Goal: Information Seeking & Learning: Check status

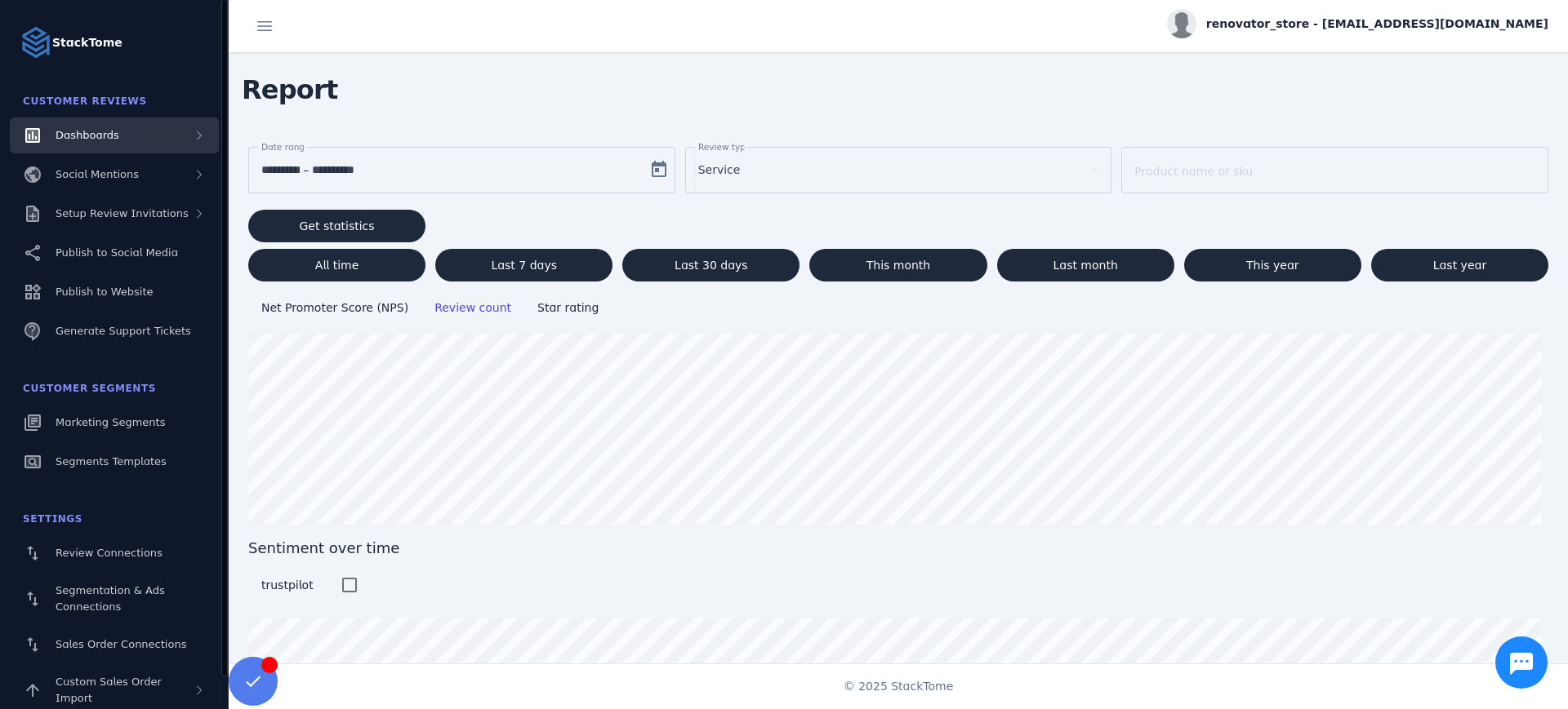
click at [139, 144] on div "Dashboards" at bounding box center [114, 135] width 209 height 36
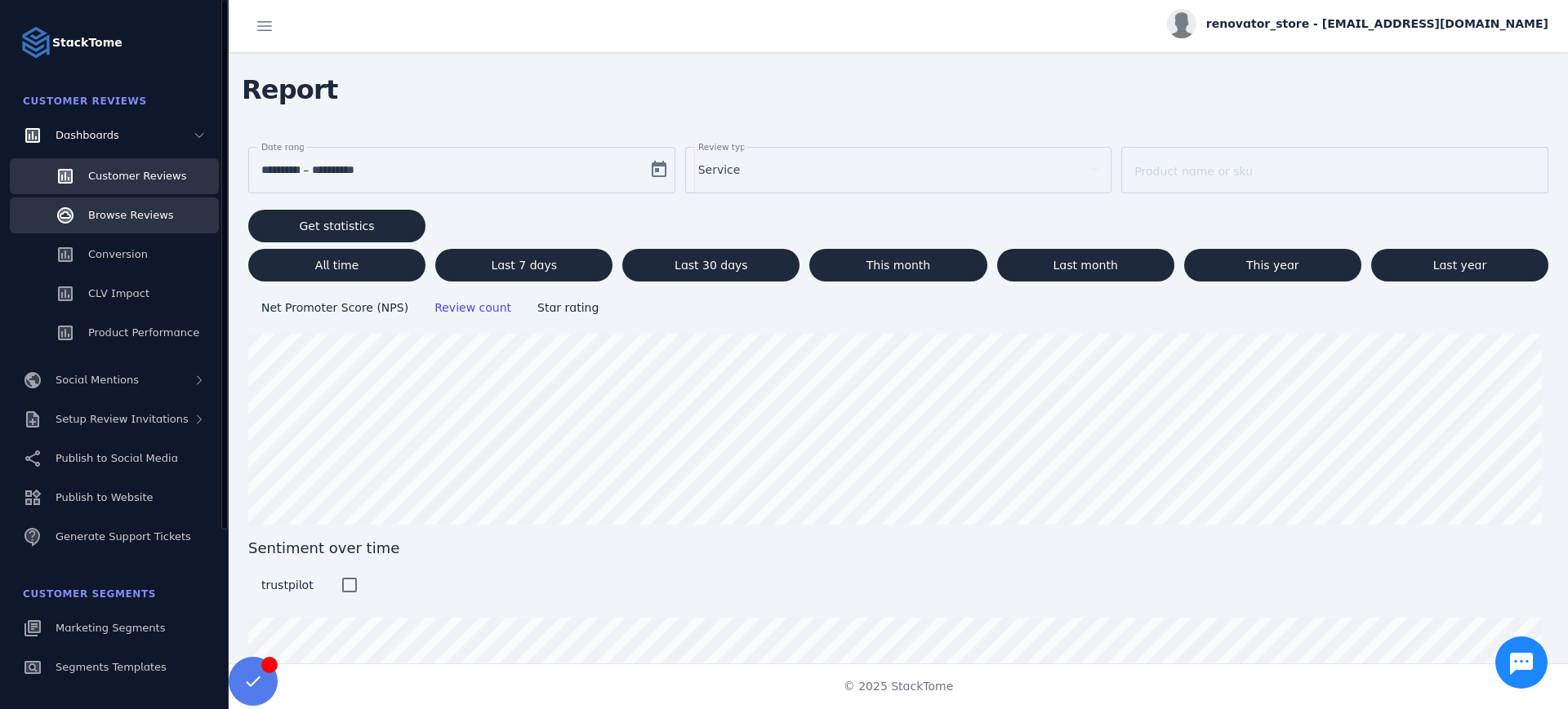
click at [136, 209] on span "Browse Reviews" at bounding box center [131, 215] width 86 height 13
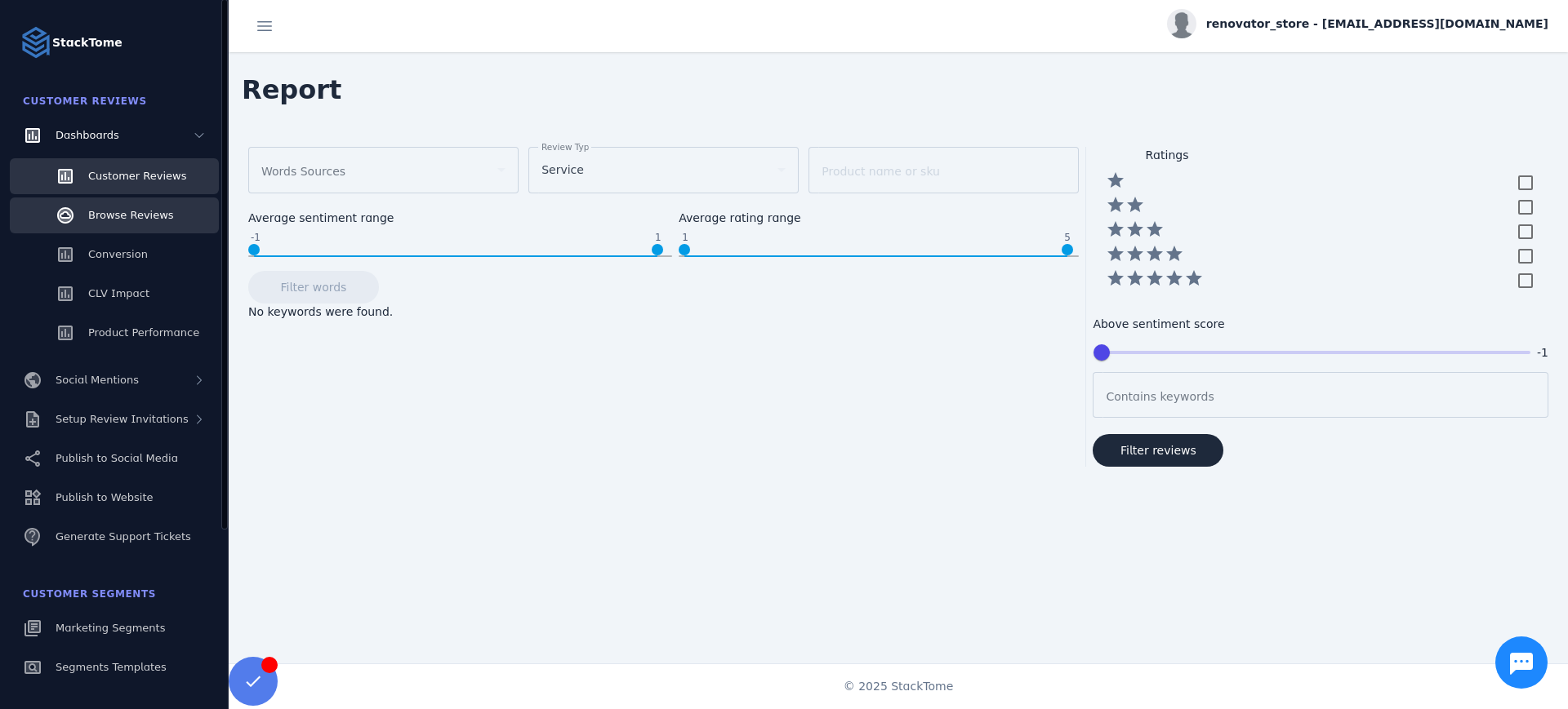
click at [111, 187] on link "Customer Reviews" at bounding box center [114, 176] width 209 height 36
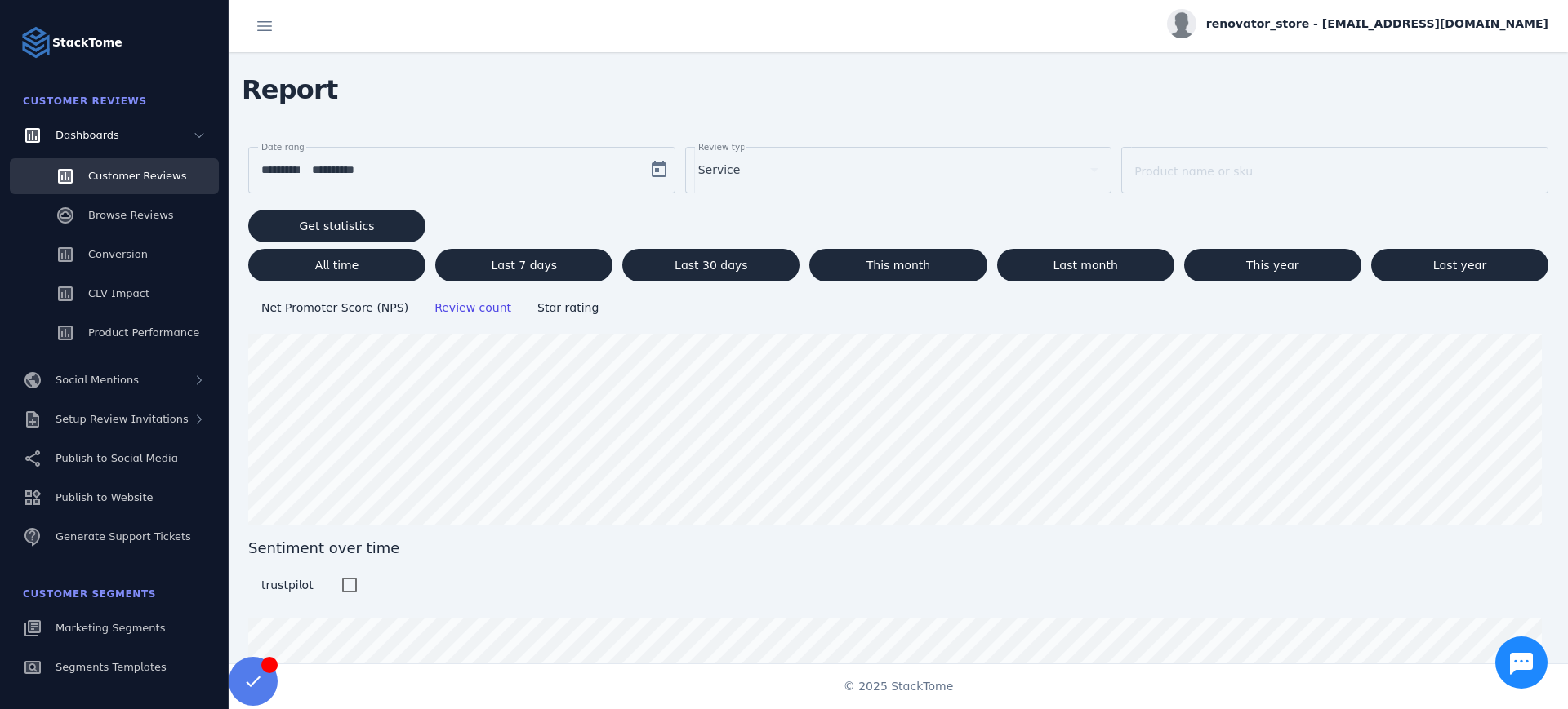
click at [738, 150] on mat-label "Review type" at bounding box center [724, 147] width 52 height 10
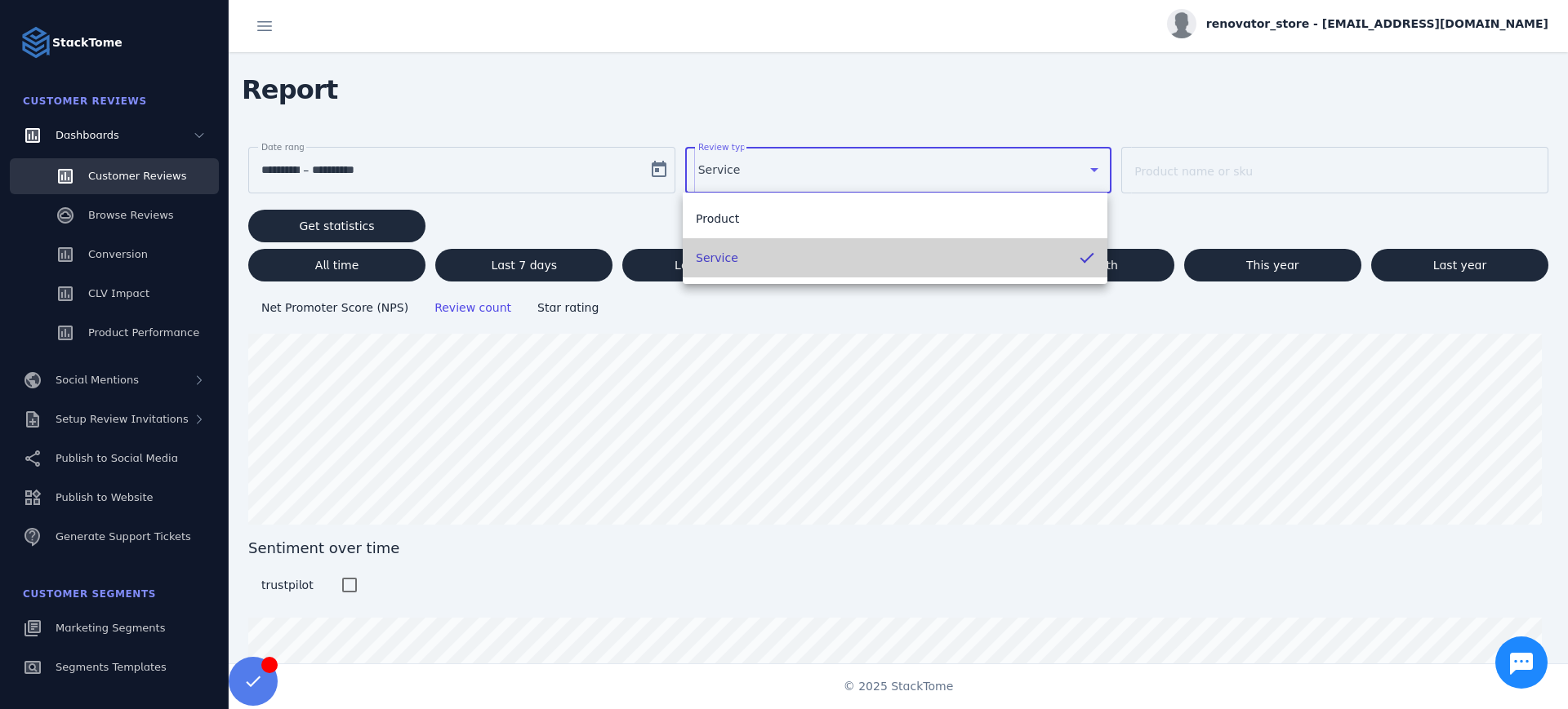
click at [753, 269] on mat-option "Service" at bounding box center [894, 258] width 424 height 39
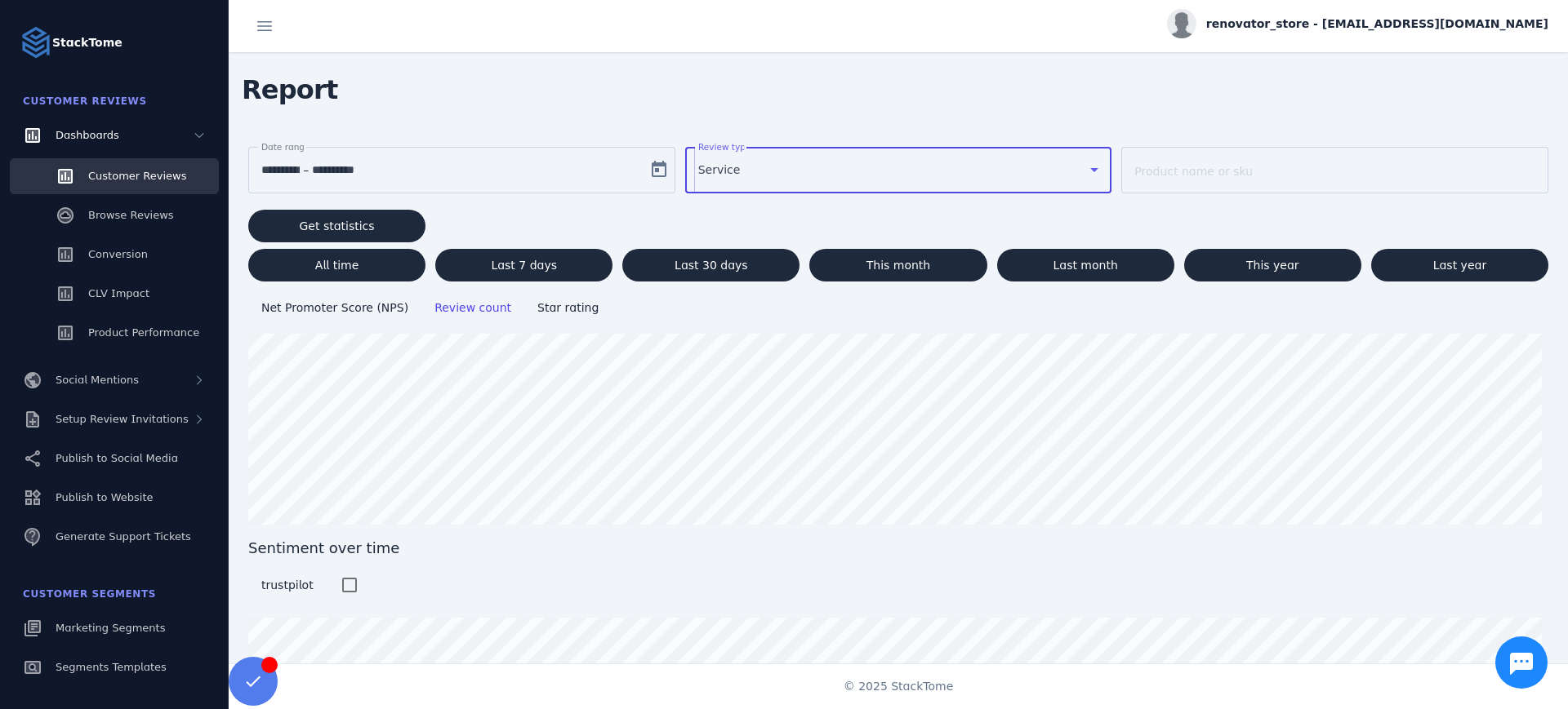
click at [738, 166] on div "Service" at bounding box center [892, 169] width 387 height 19
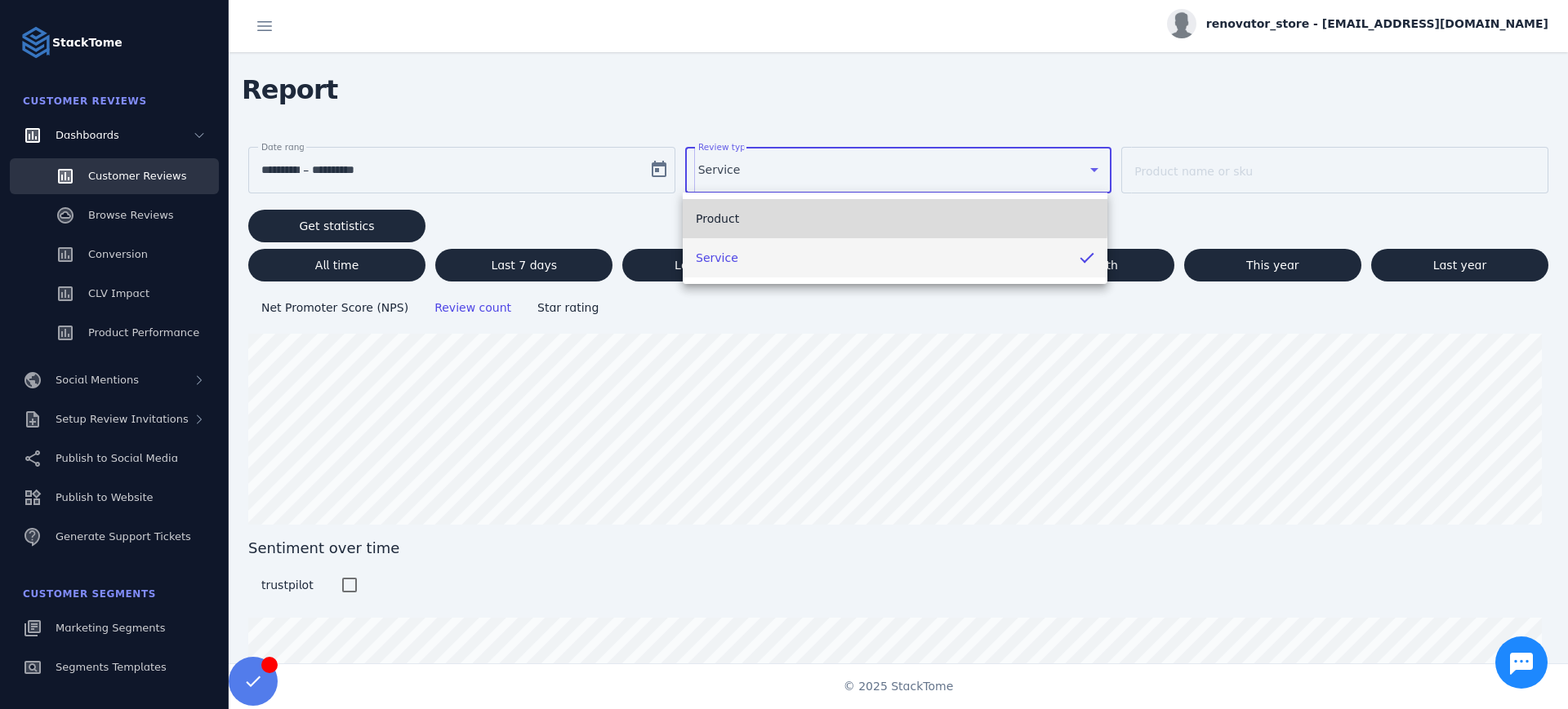
click at [739, 212] on mat-option "Product" at bounding box center [894, 218] width 424 height 39
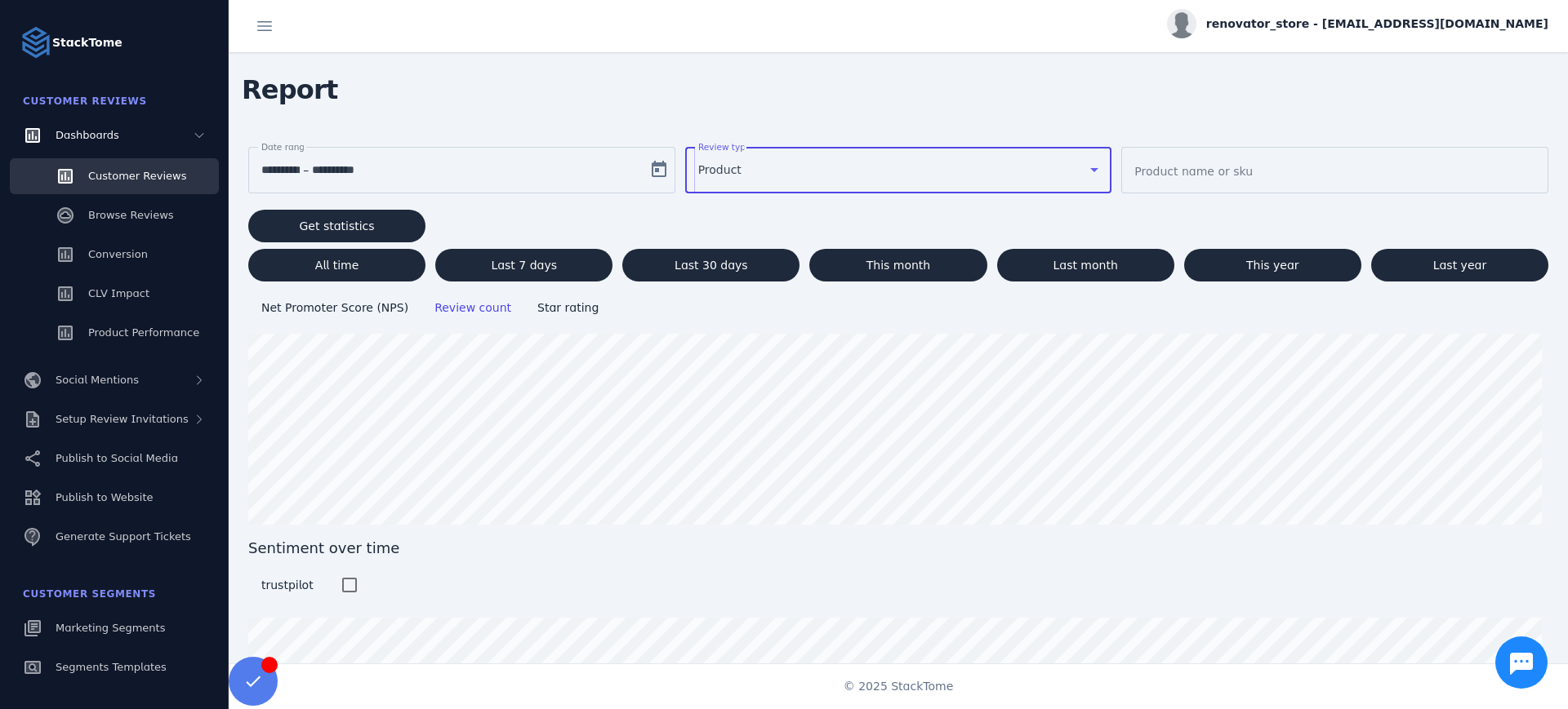
click at [744, 174] on div "Product" at bounding box center [892, 169] width 387 height 19
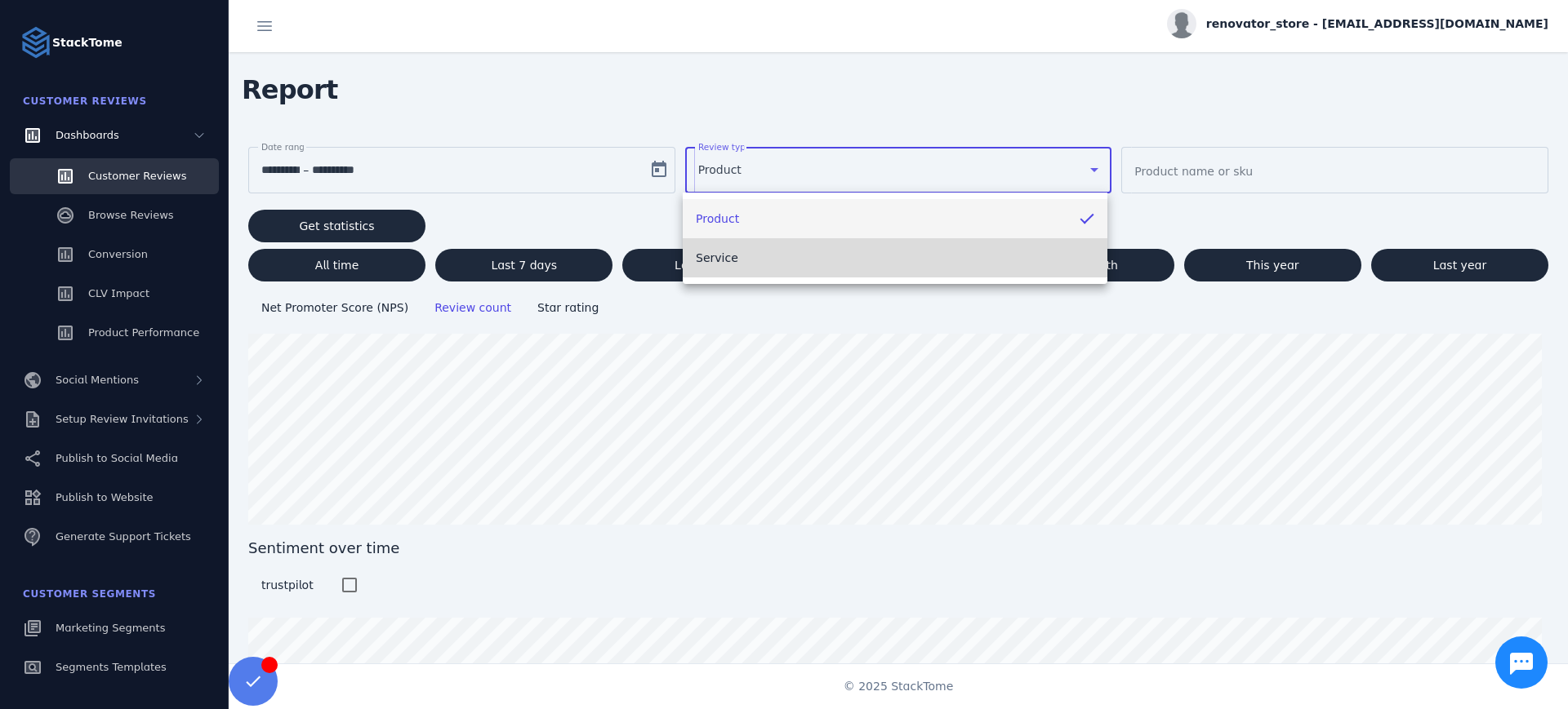
click at [728, 252] on span "Service" at bounding box center [717, 257] width 43 height 19
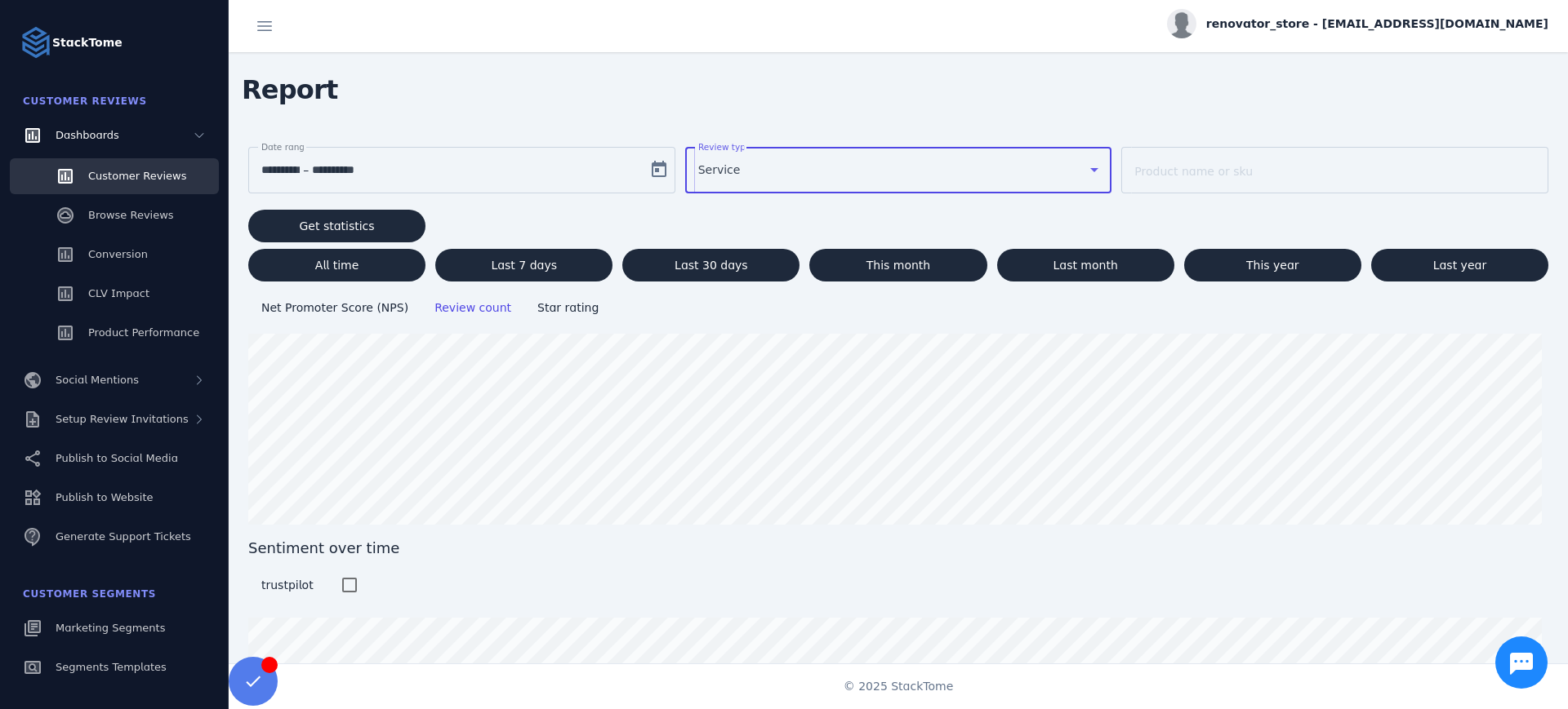
scroll to position [102, 0]
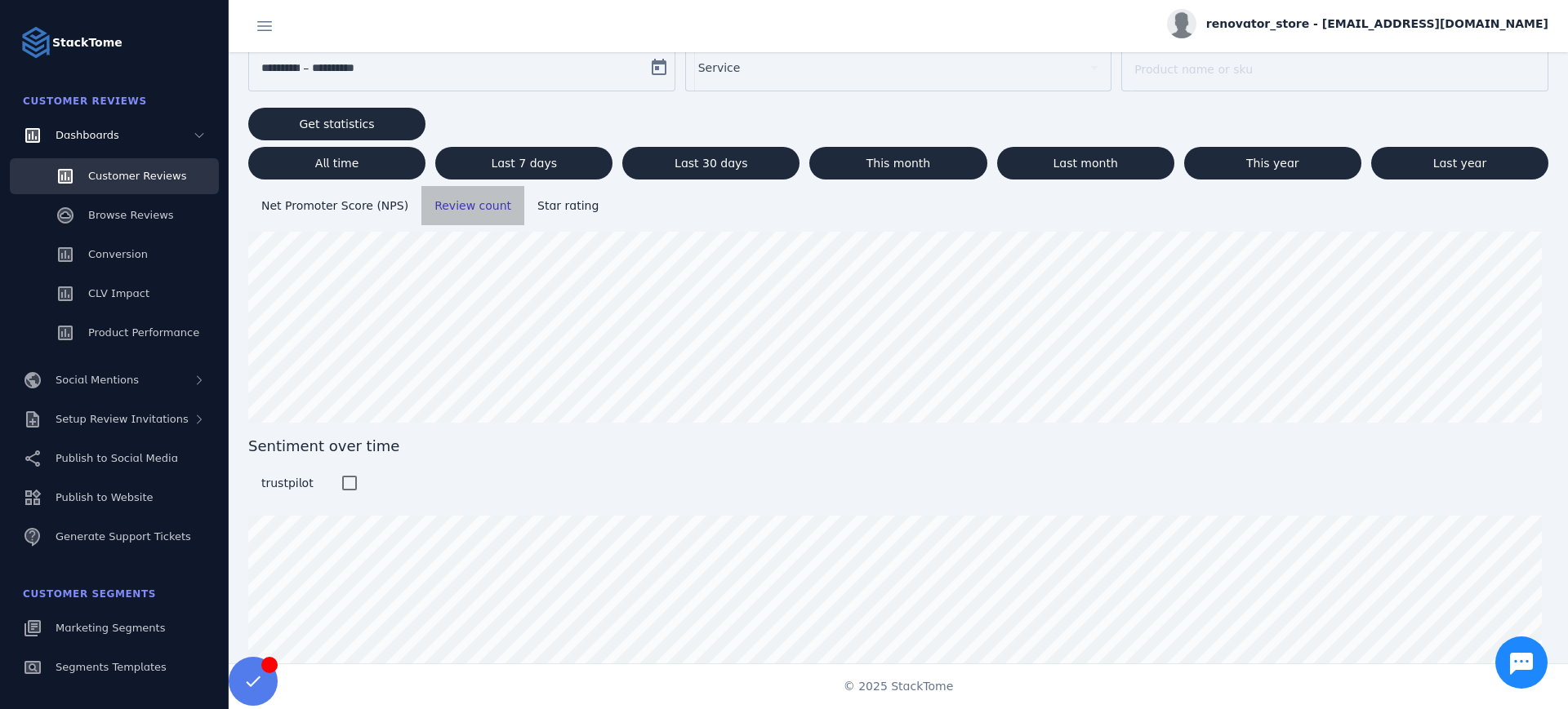
click at [473, 211] on span "Review count" at bounding box center [472, 206] width 76 height 13
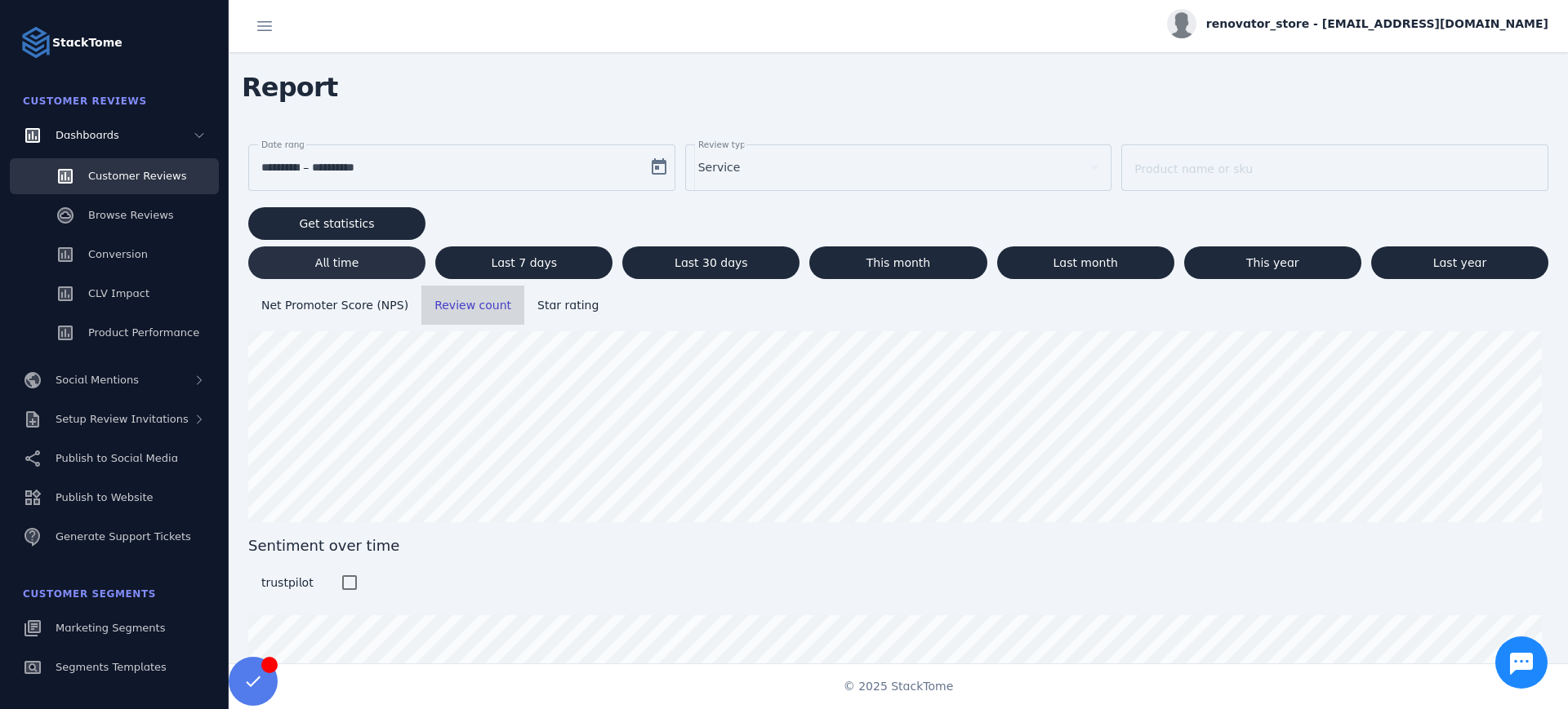
scroll to position [0, 0]
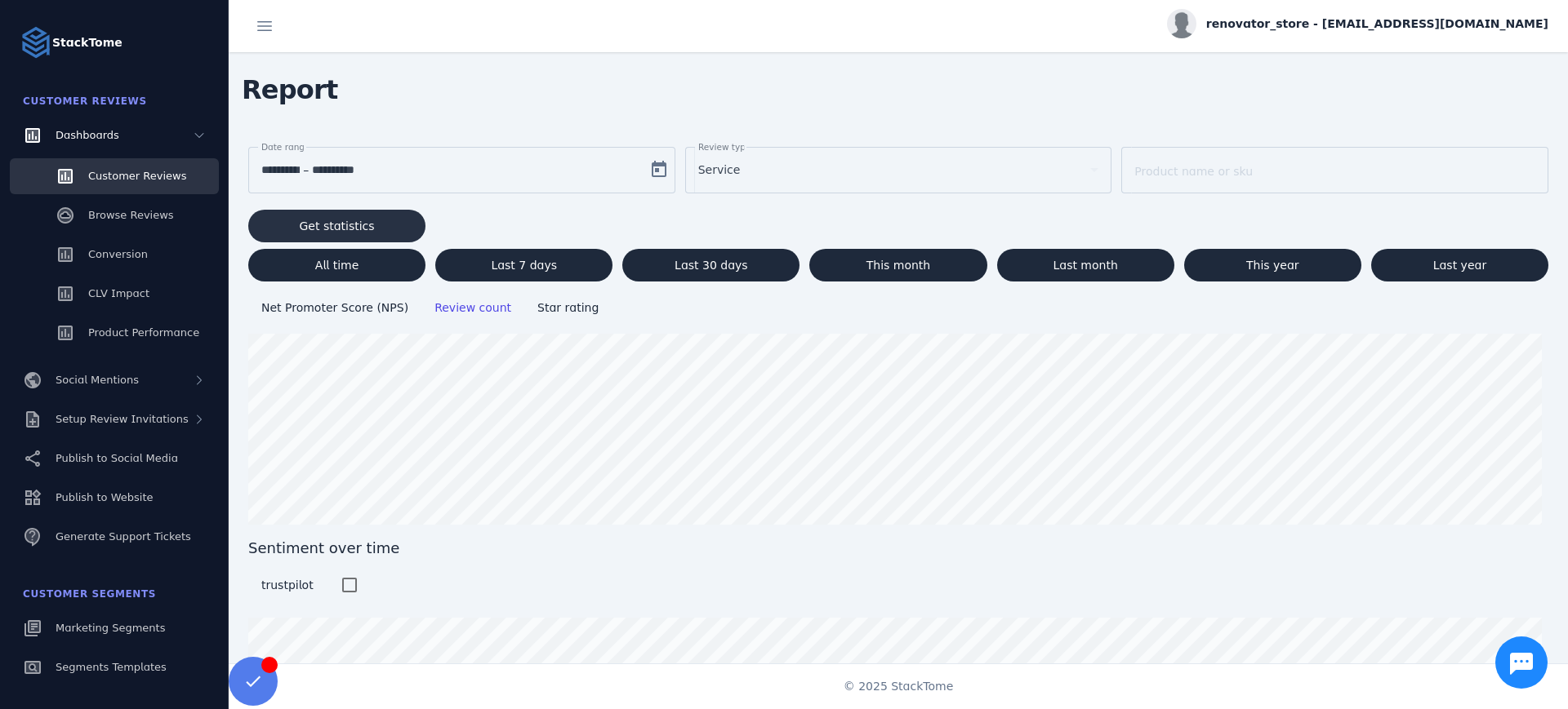
click at [344, 220] on span "Get statistics" at bounding box center [337, 226] width 75 height 12
click at [354, 262] on span "All time" at bounding box center [336, 265] width 43 height 12
type input "**********"
click at [313, 265] on span at bounding box center [336, 265] width 177 height 39
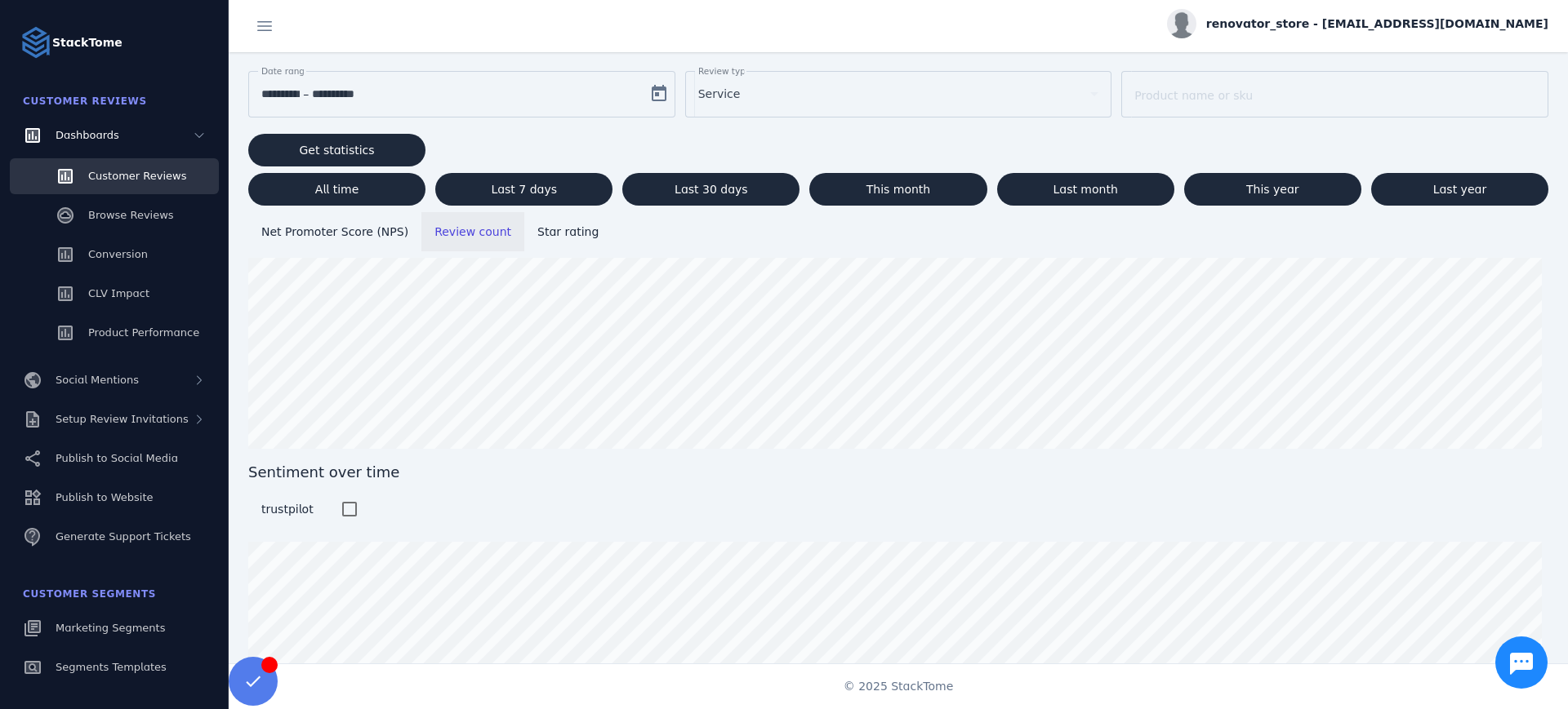
scroll to position [144, 0]
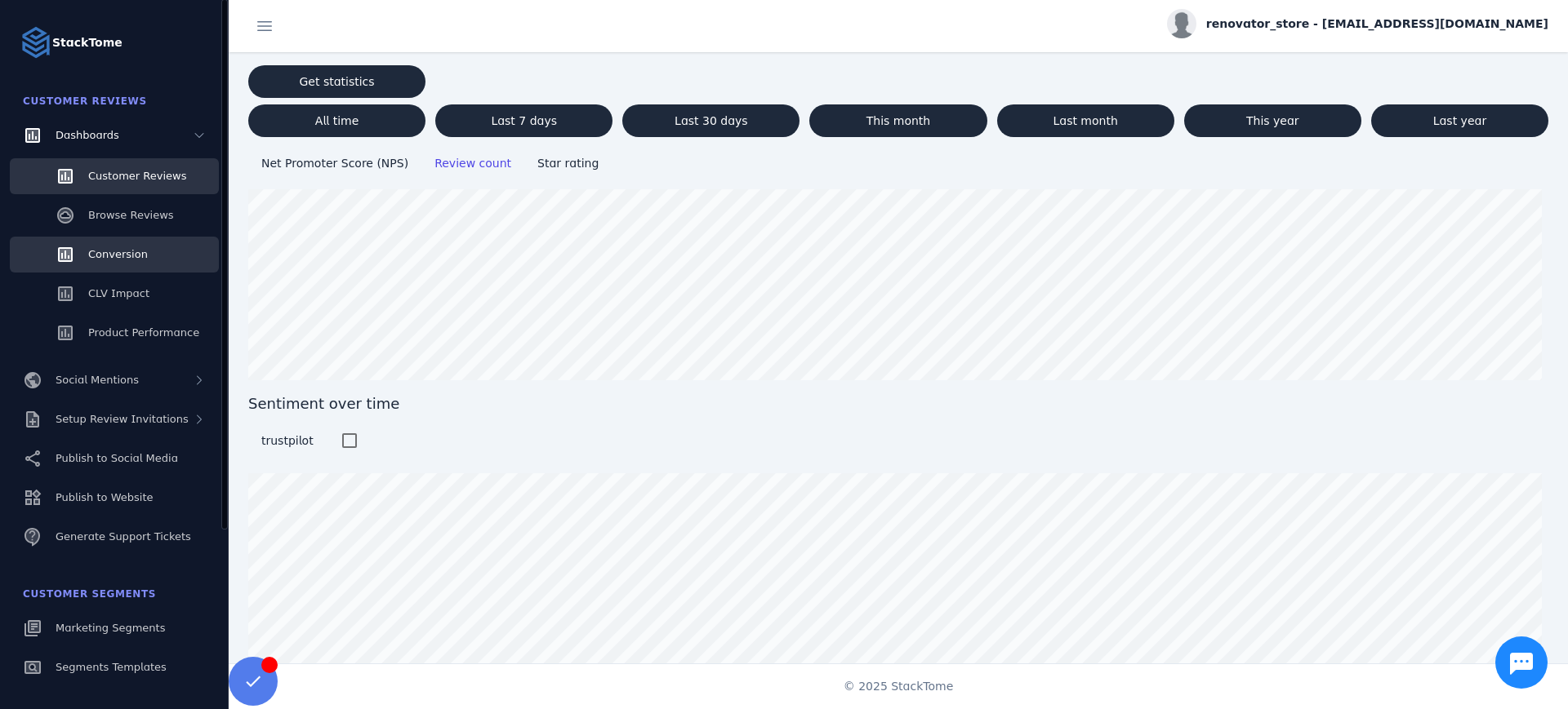
click at [131, 270] on link "Conversion" at bounding box center [114, 255] width 209 height 36
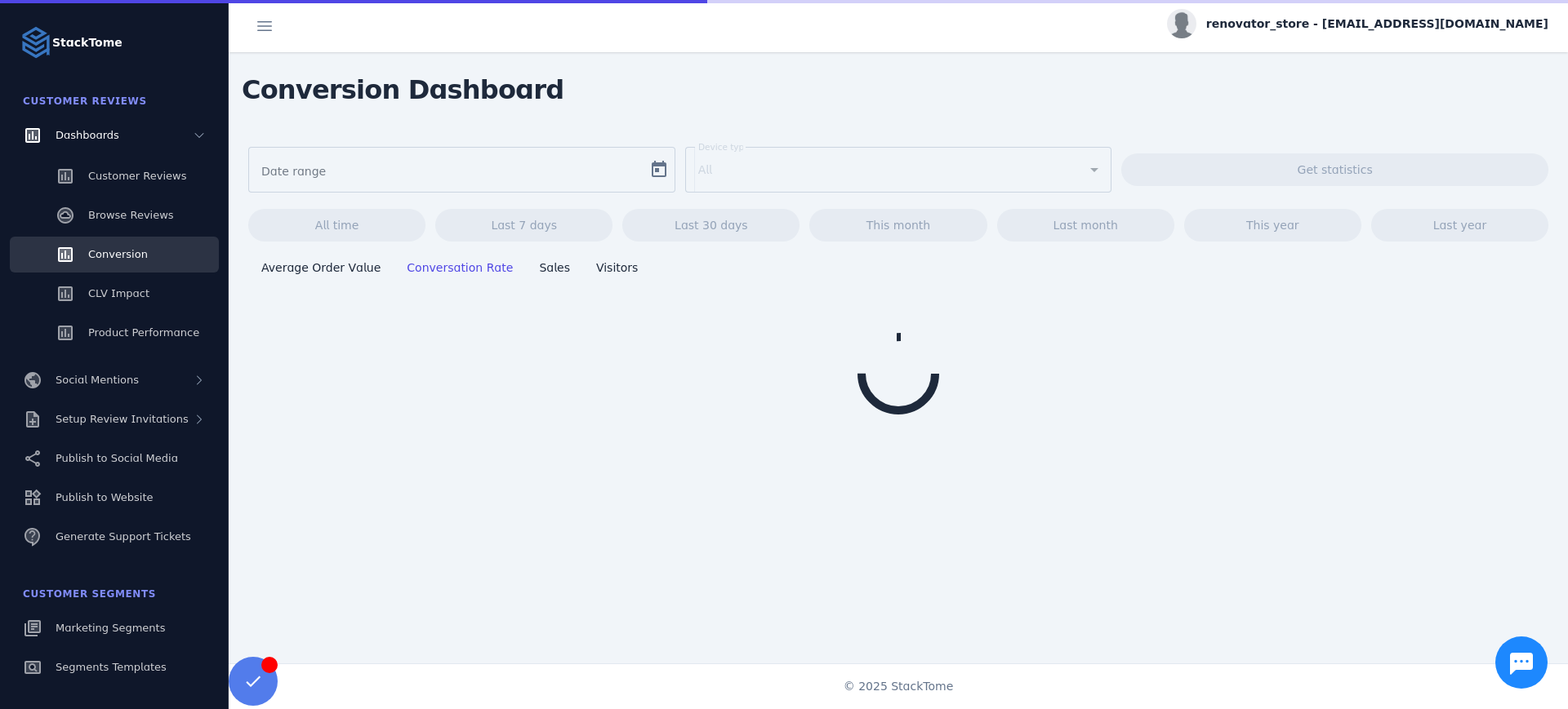
type input "**********"
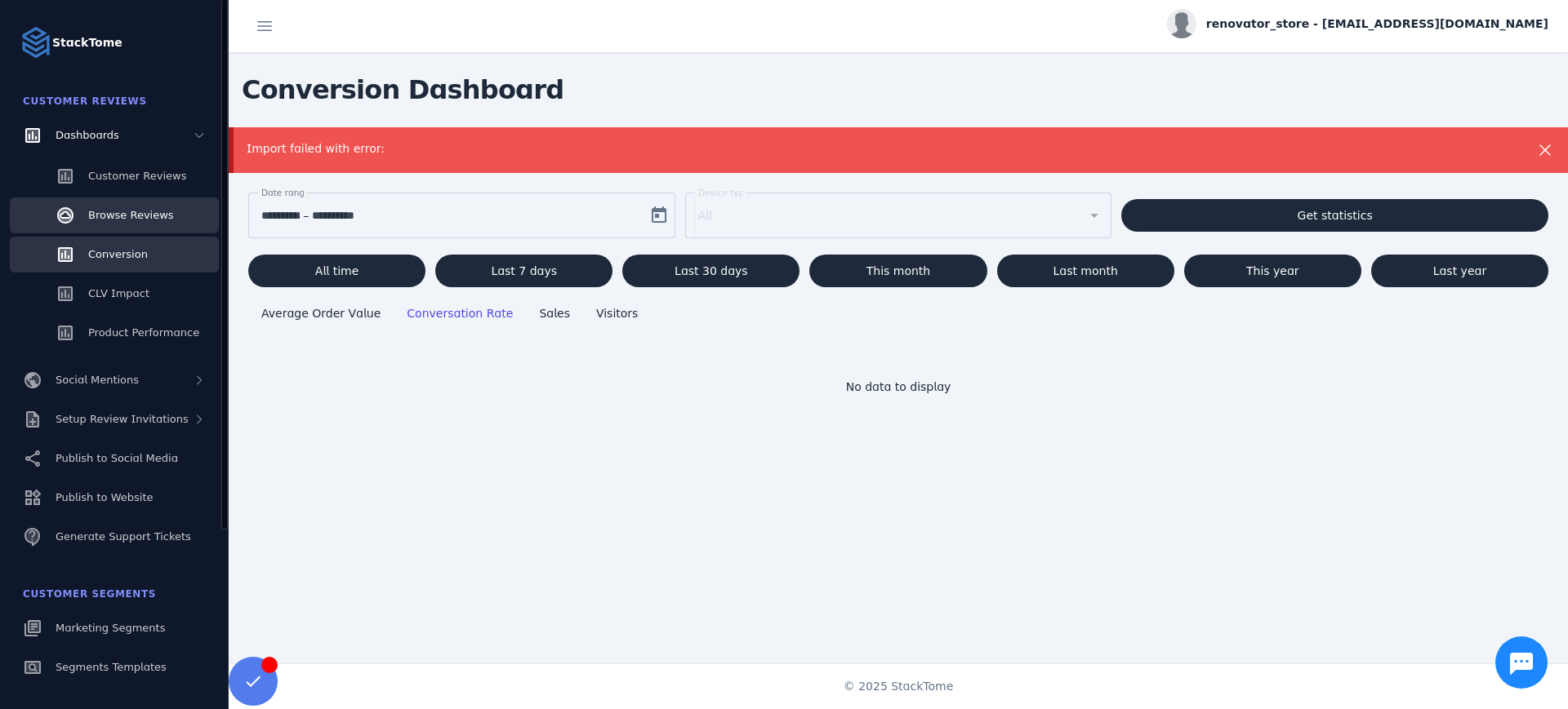
click at [138, 223] on div "Browse Reviews" at bounding box center [131, 215] width 86 height 16
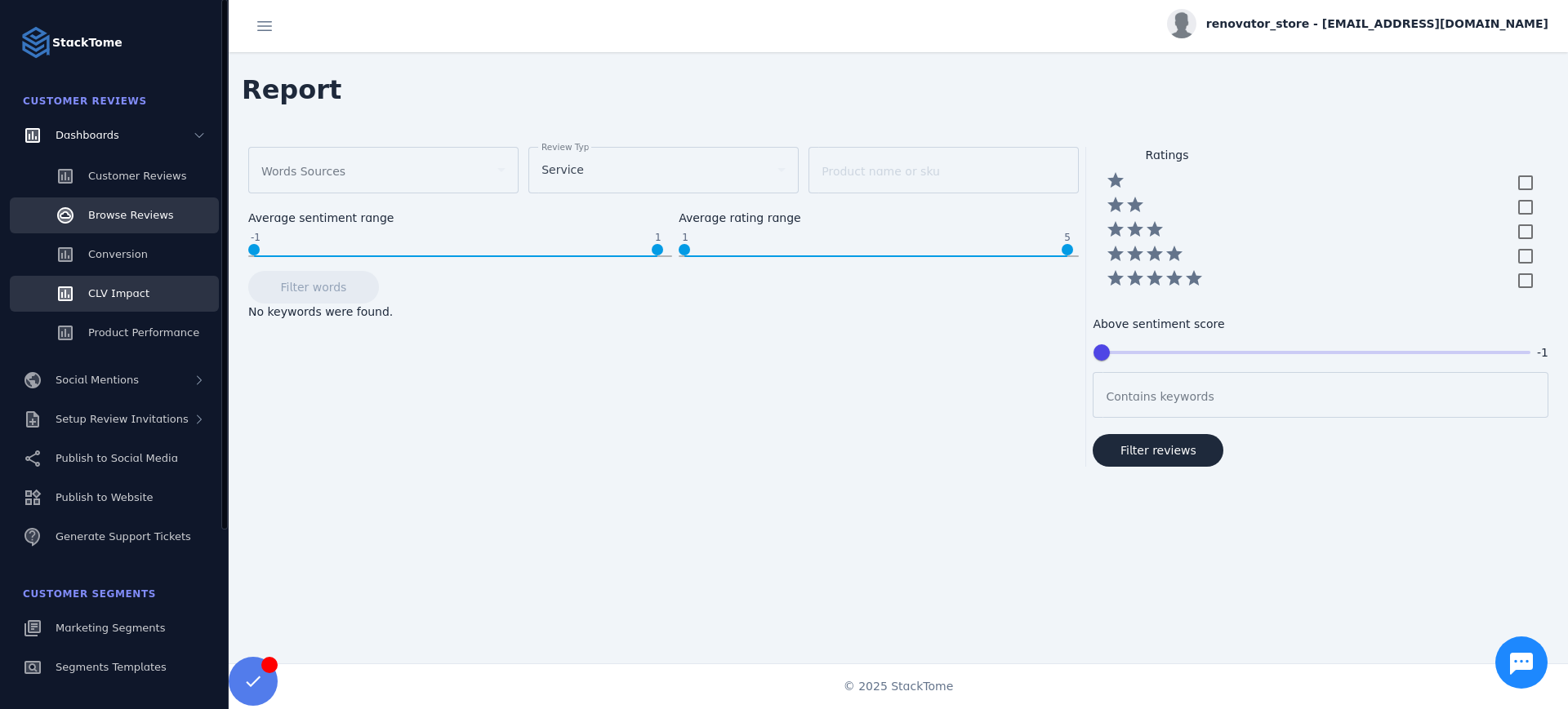
click at [145, 296] on link "CLV Impact" at bounding box center [114, 293] width 209 height 36
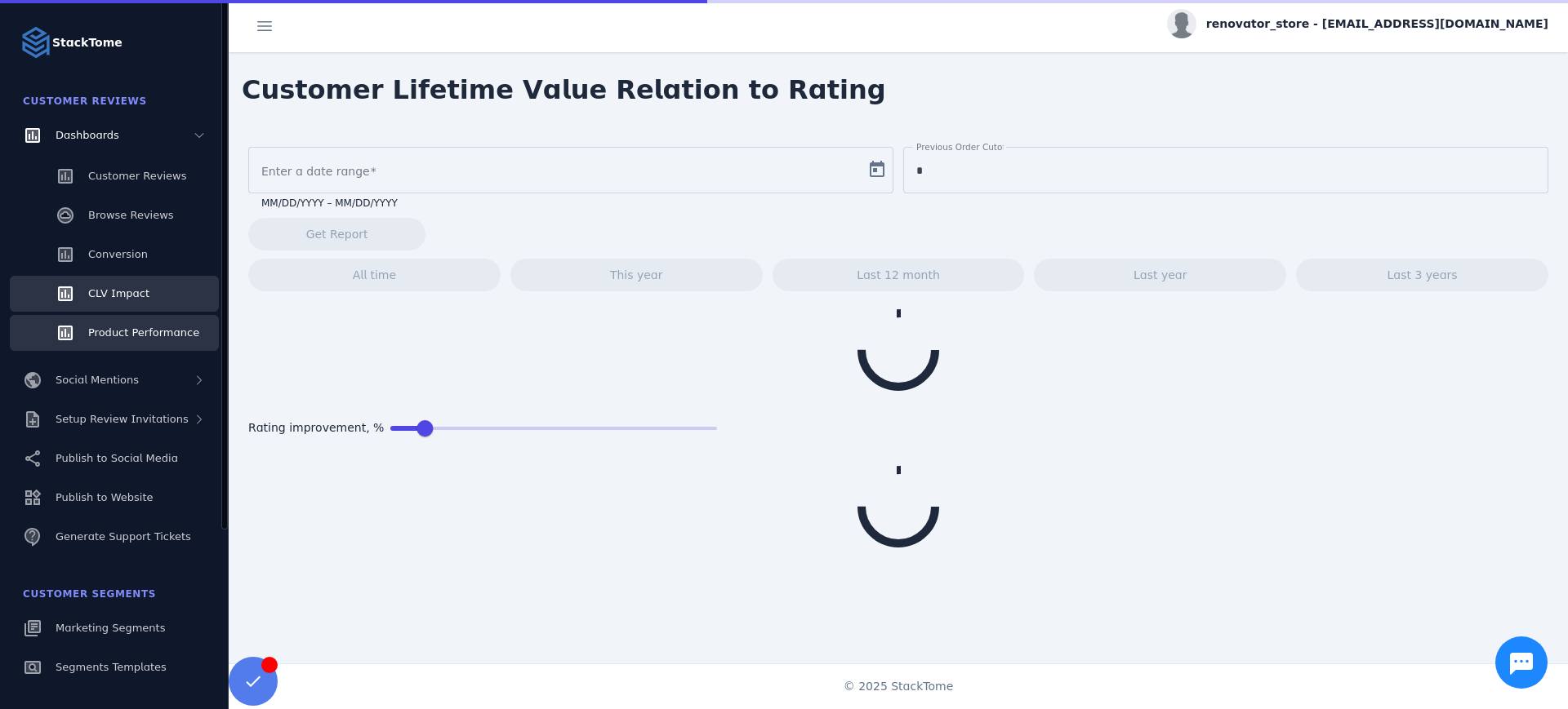
type input "**********"
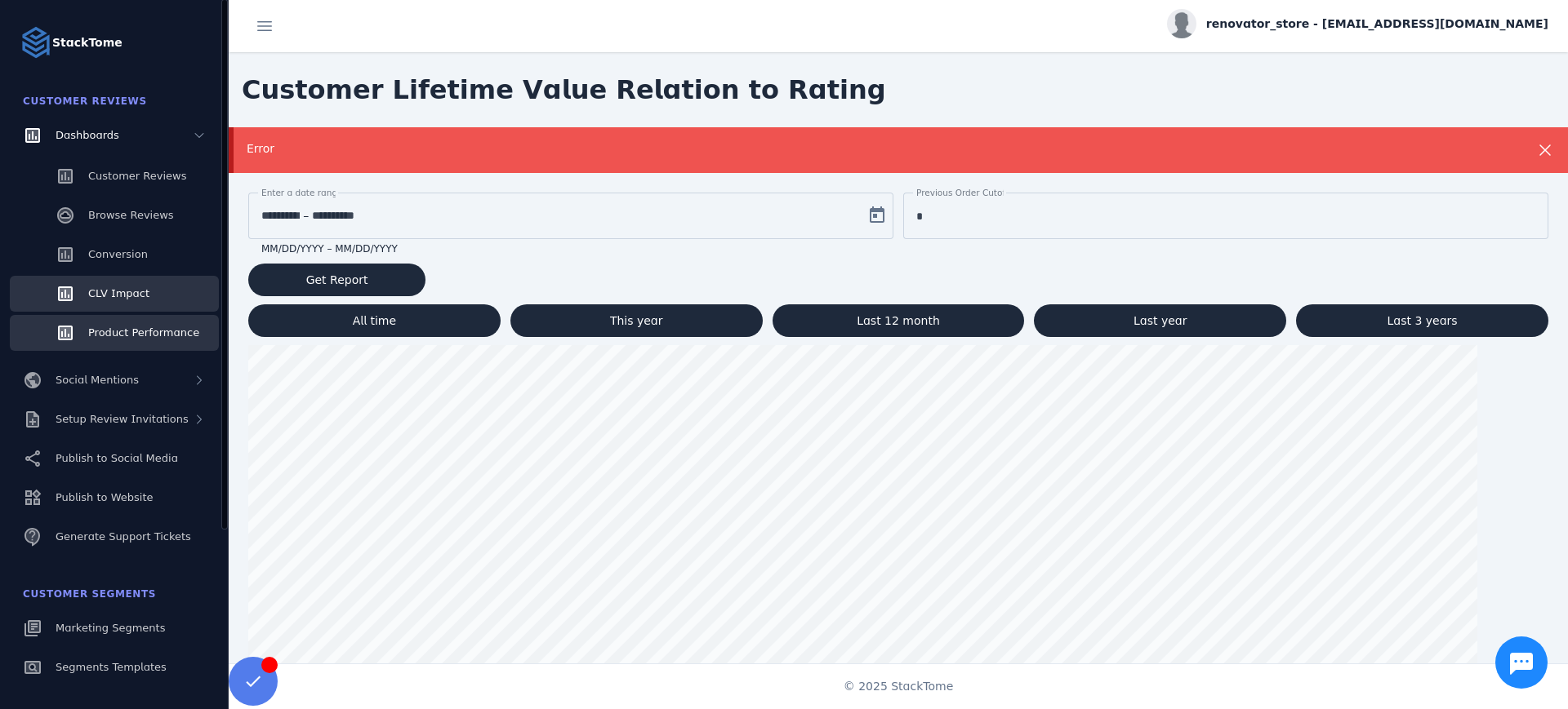
click at [152, 332] on span "Product Performance" at bounding box center [144, 333] width 111 height 13
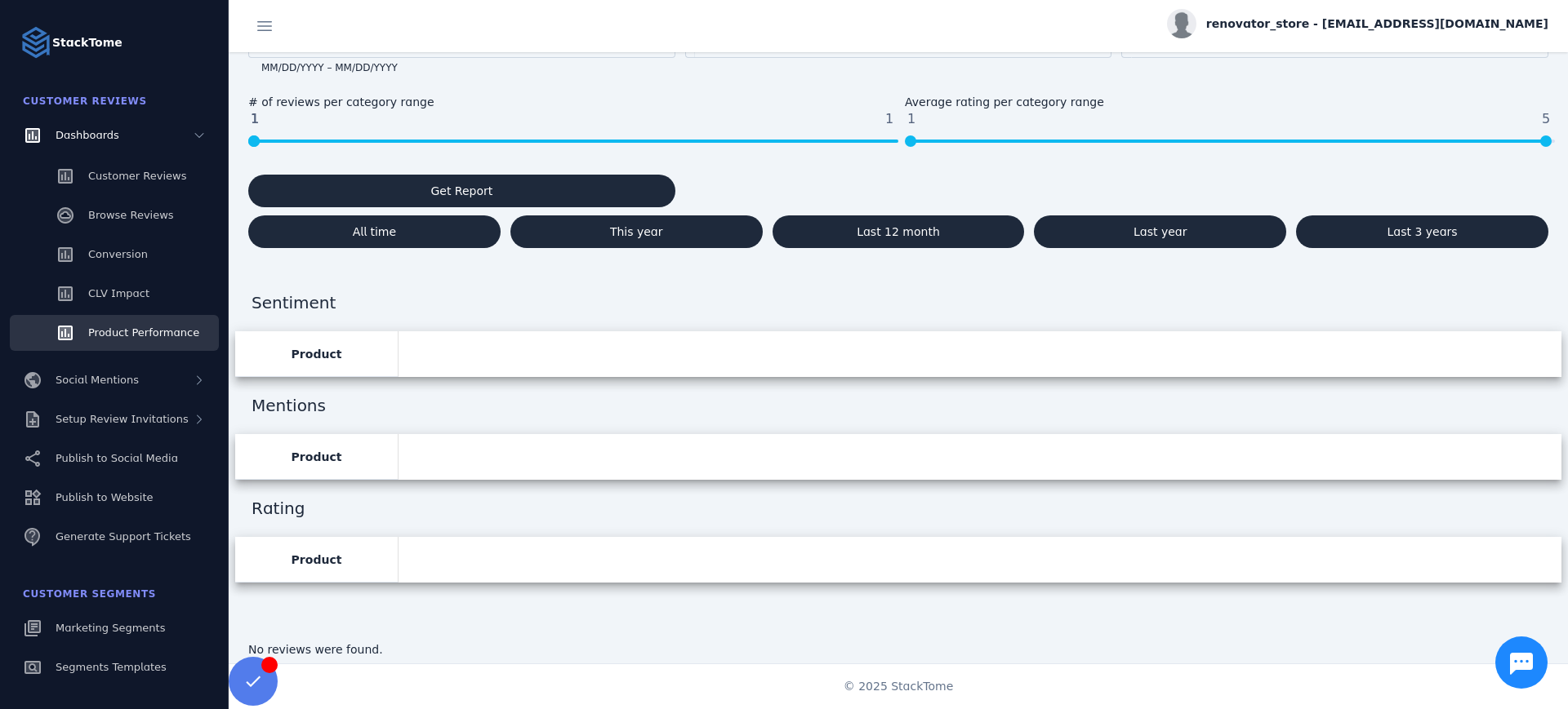
scroll to position [194, 0]
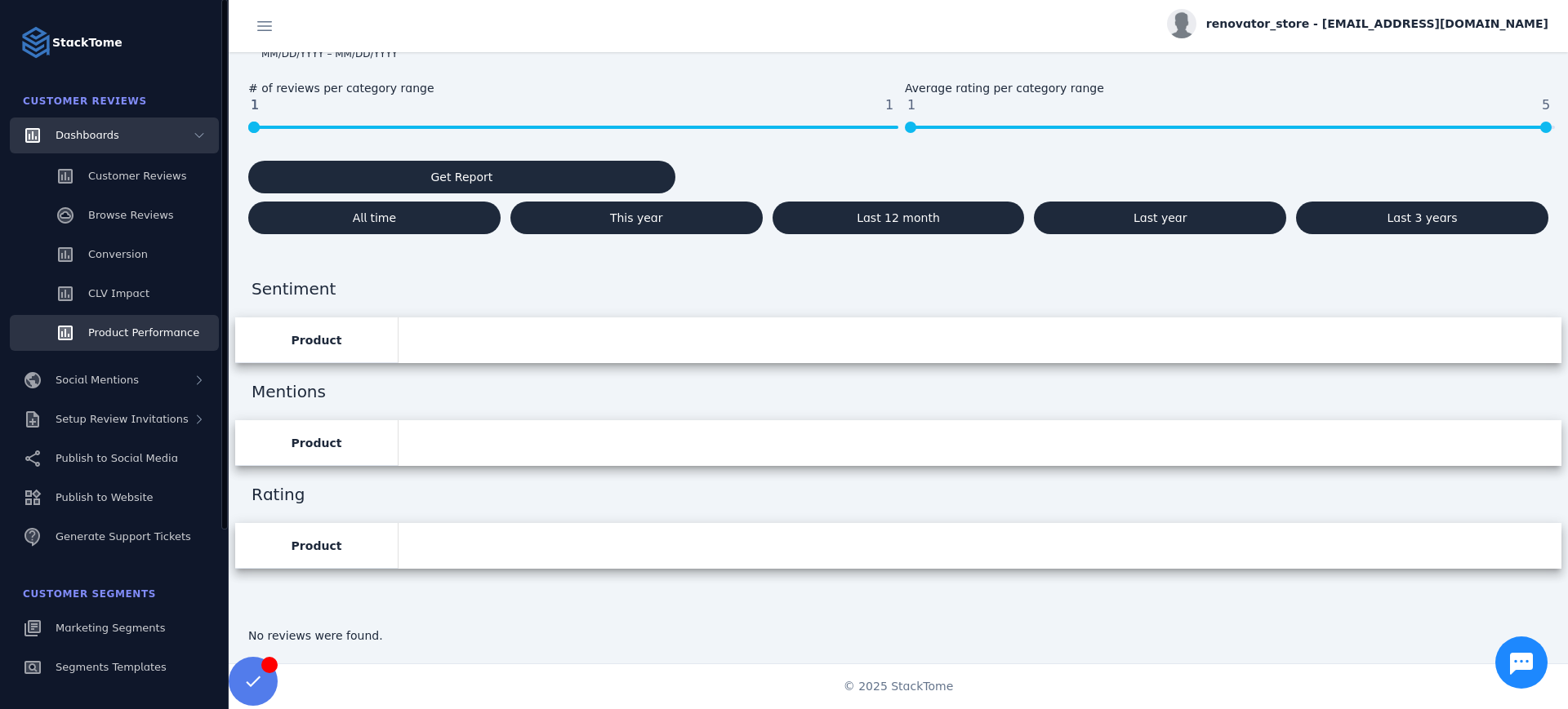
click at [192, 138] on div "Dashboards" at bounding box center [114, 135] width 209 height 36
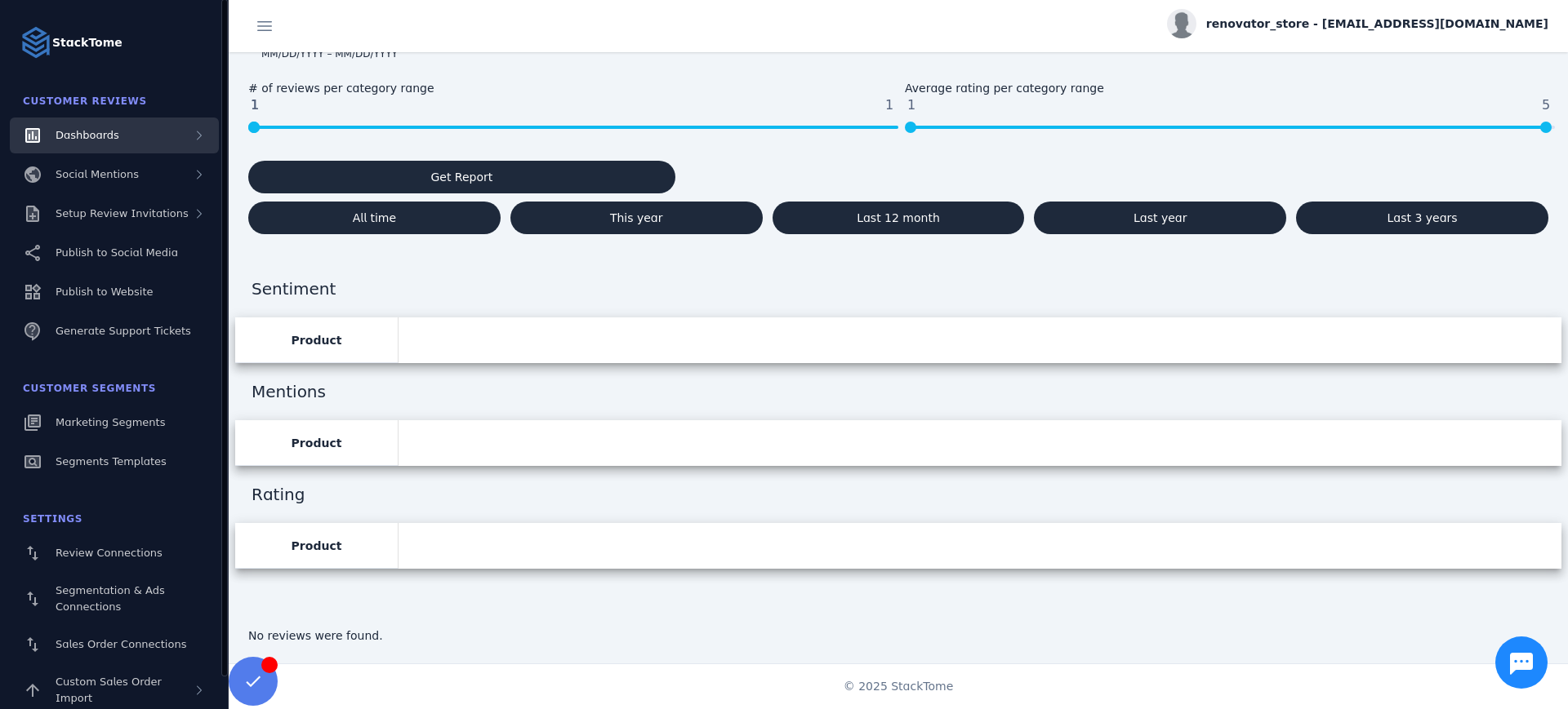
click at [192, 138] on div "Dashboards" at bounding box center [114, 135] width 209 height 36
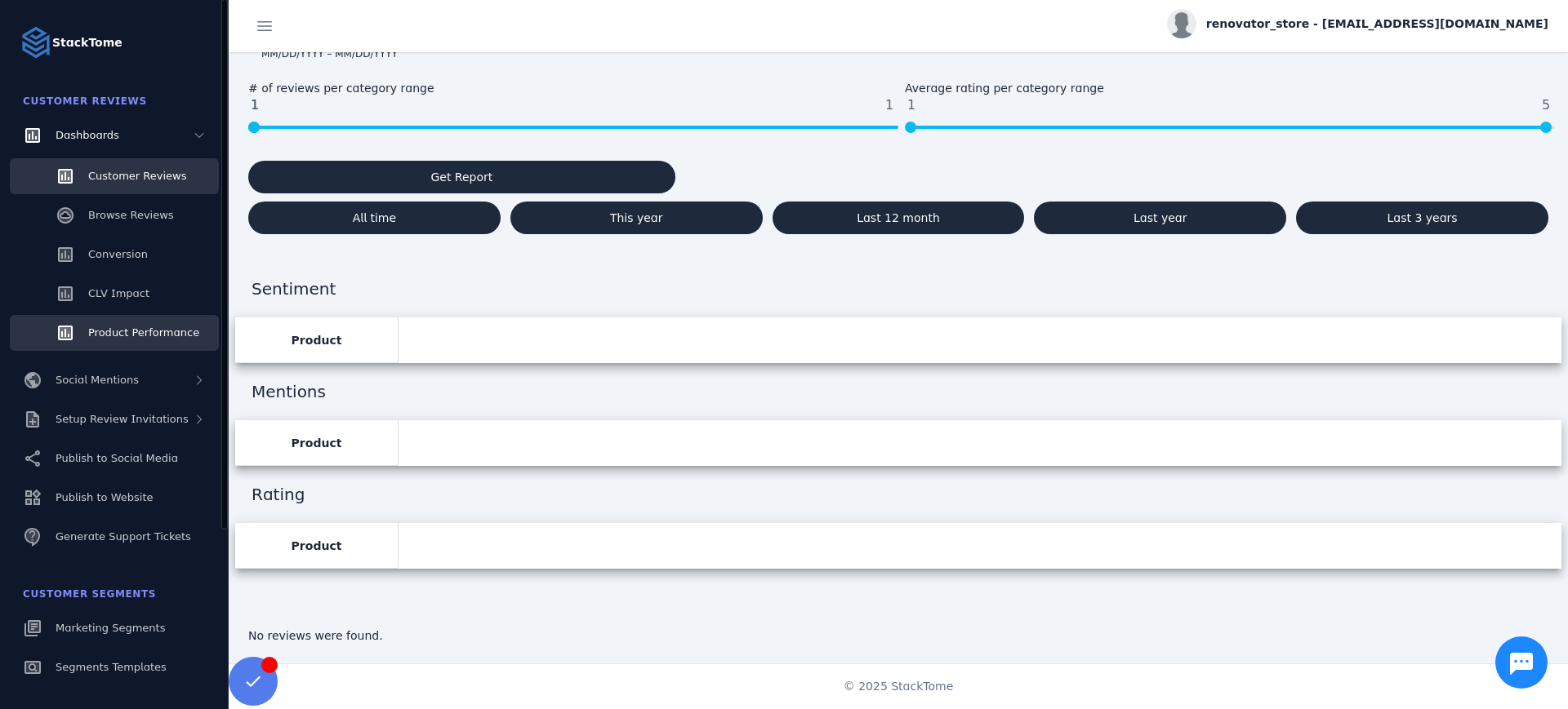
click at [103, 186] on link "Customer Reviews" at bounding box center [114, 176] width 209 height 36
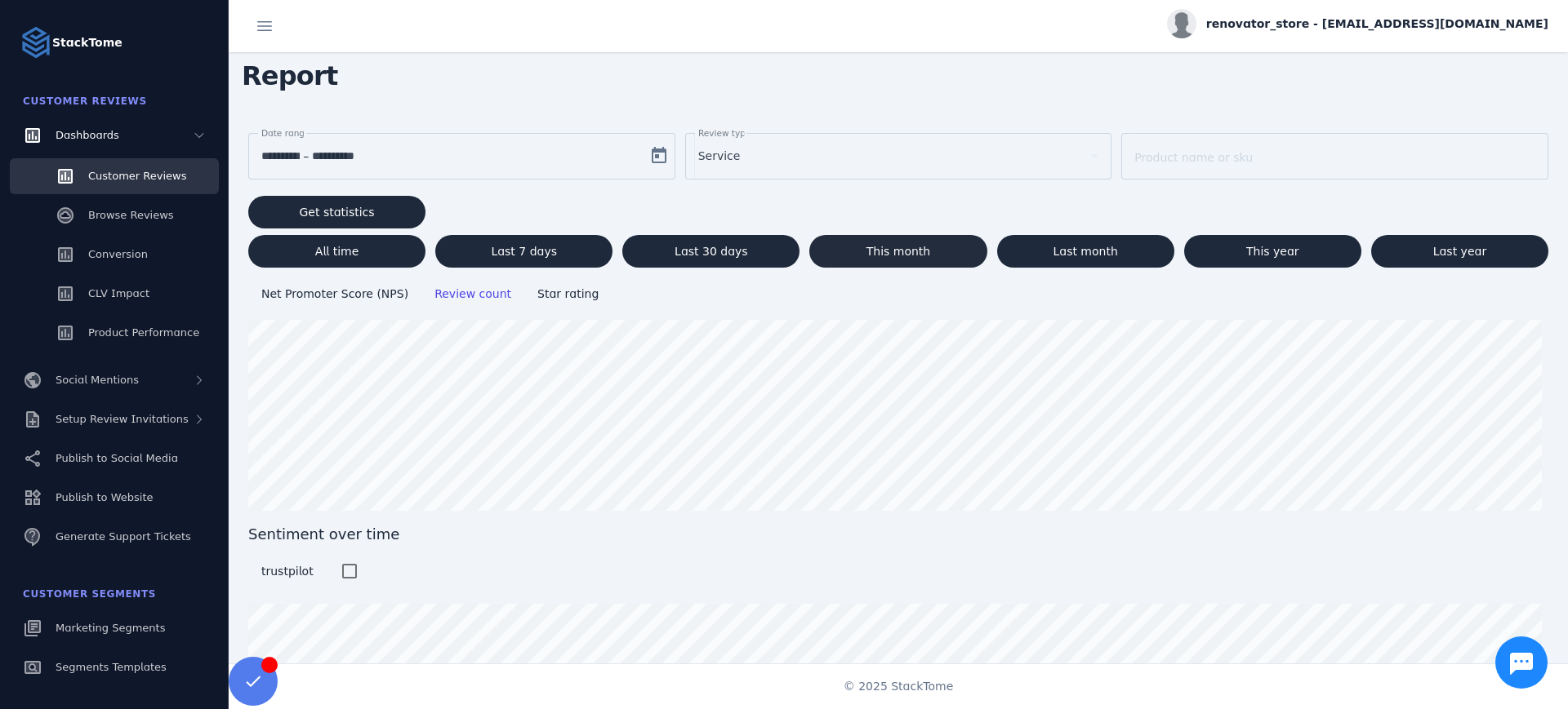
click at [905, 256] on span "This month" at bounding box center [898, 251] width 65 height 12
type input "**********"
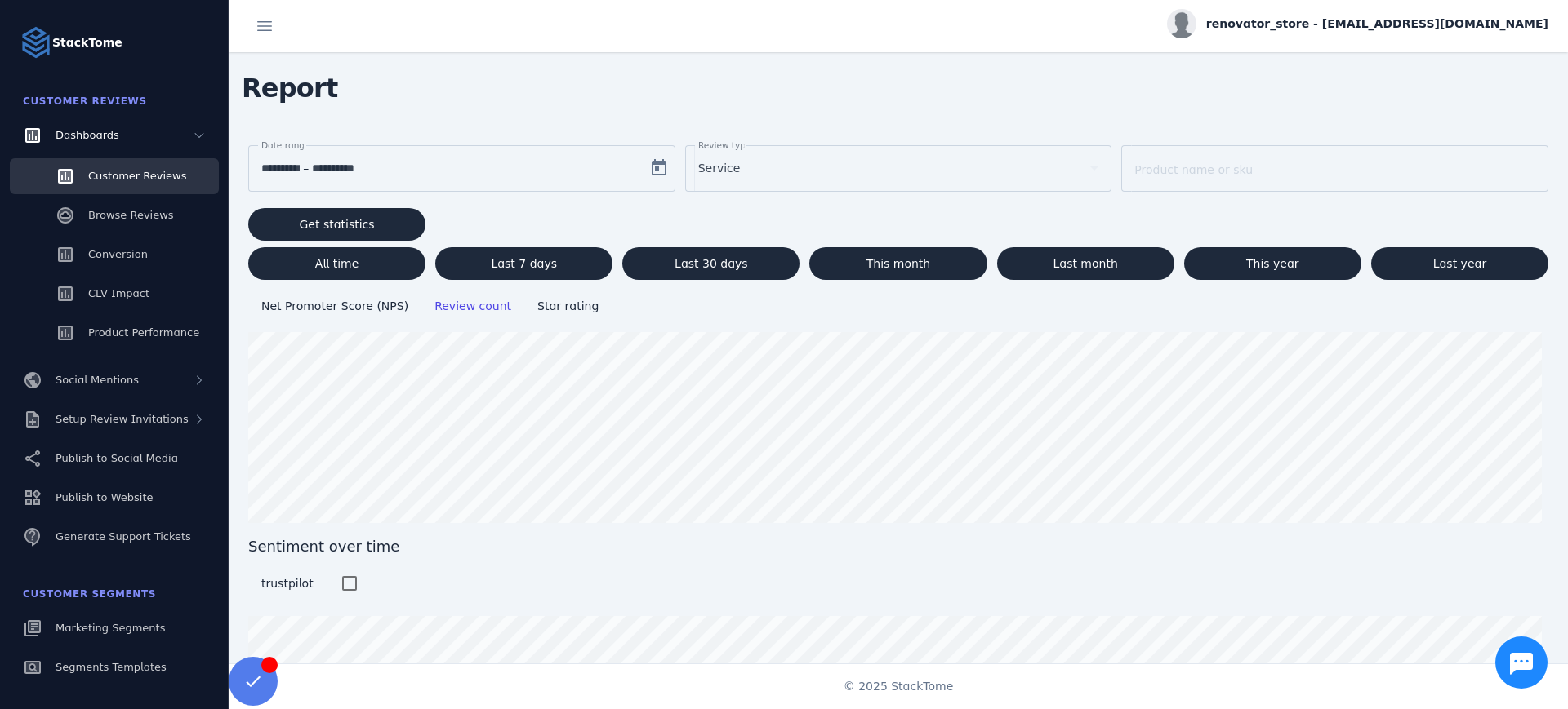
scroll to position [0, 0]
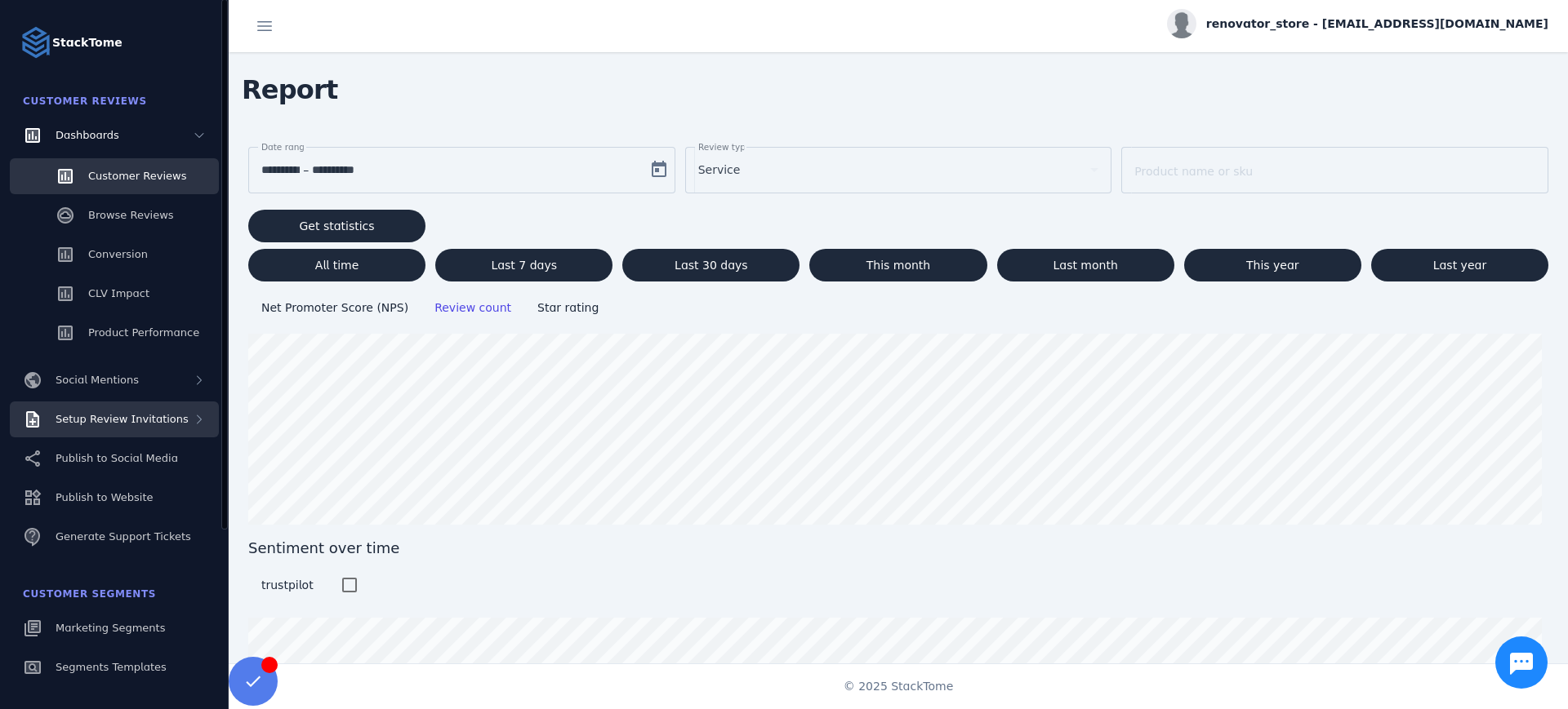
click at [171, 423] on span "Setup Review Invitations" at bounding box center [122, 419] width 133 height 13
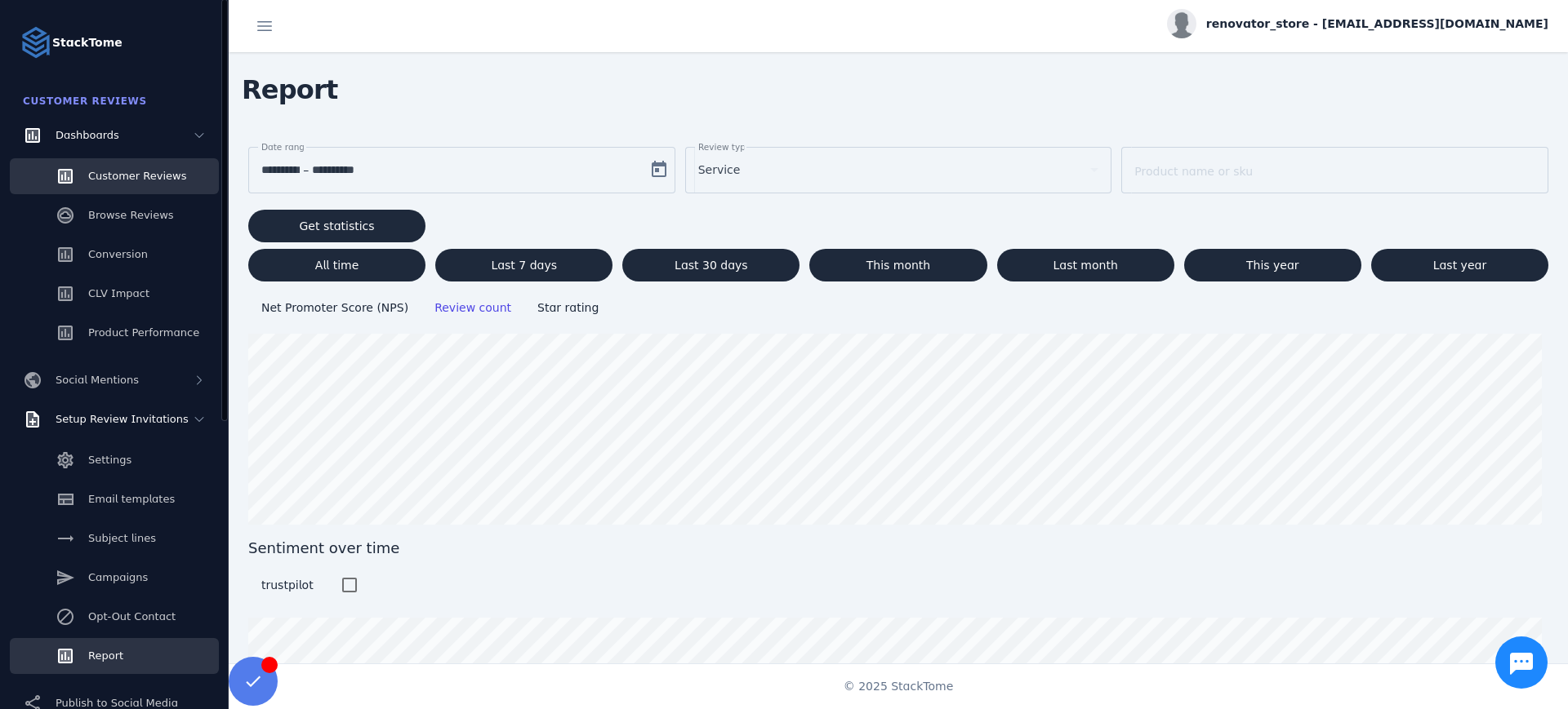
click at [129, 656] on link "Report" at bounding box center [114, 656] width 209 height 36
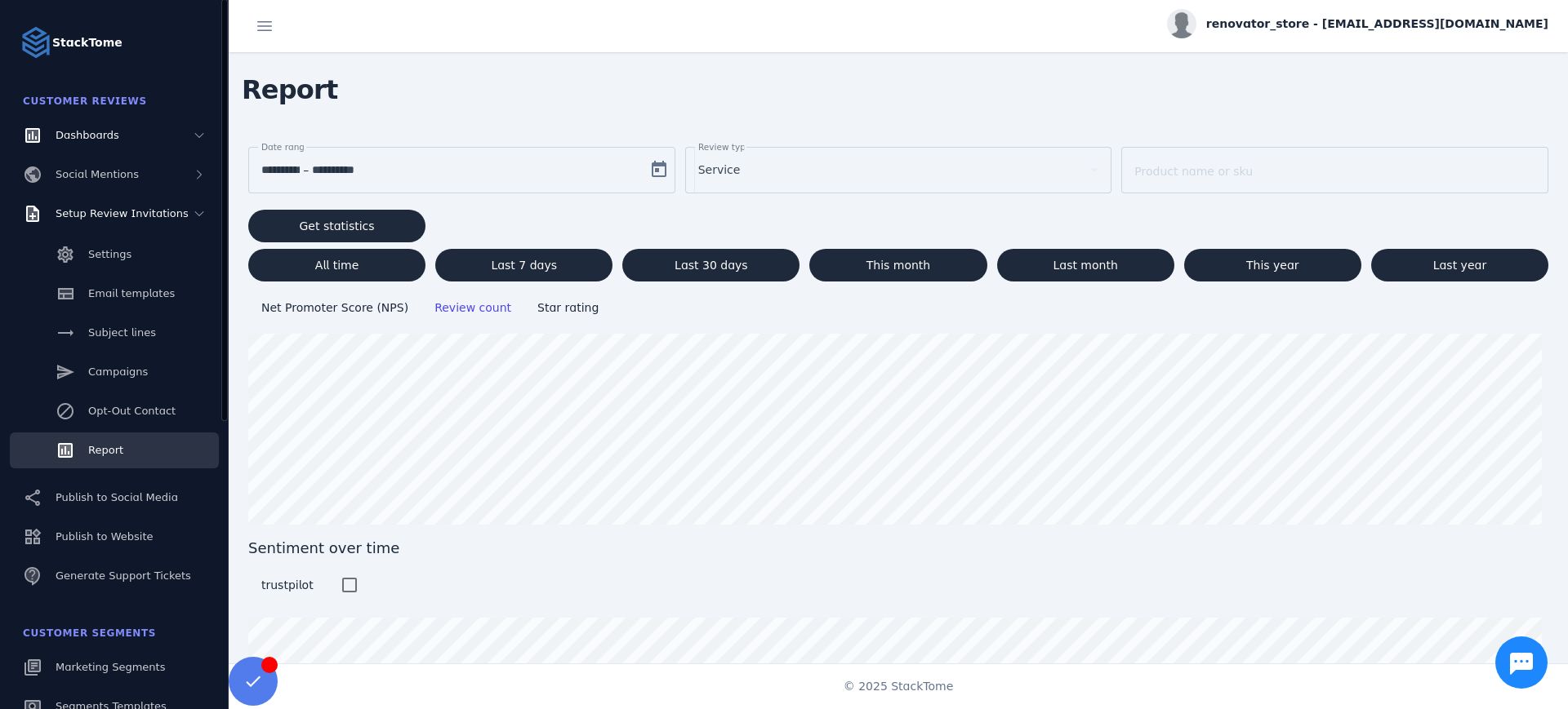
click at [143, 469] on link "Report" at bounding box center [114, 450] width 209 height 36
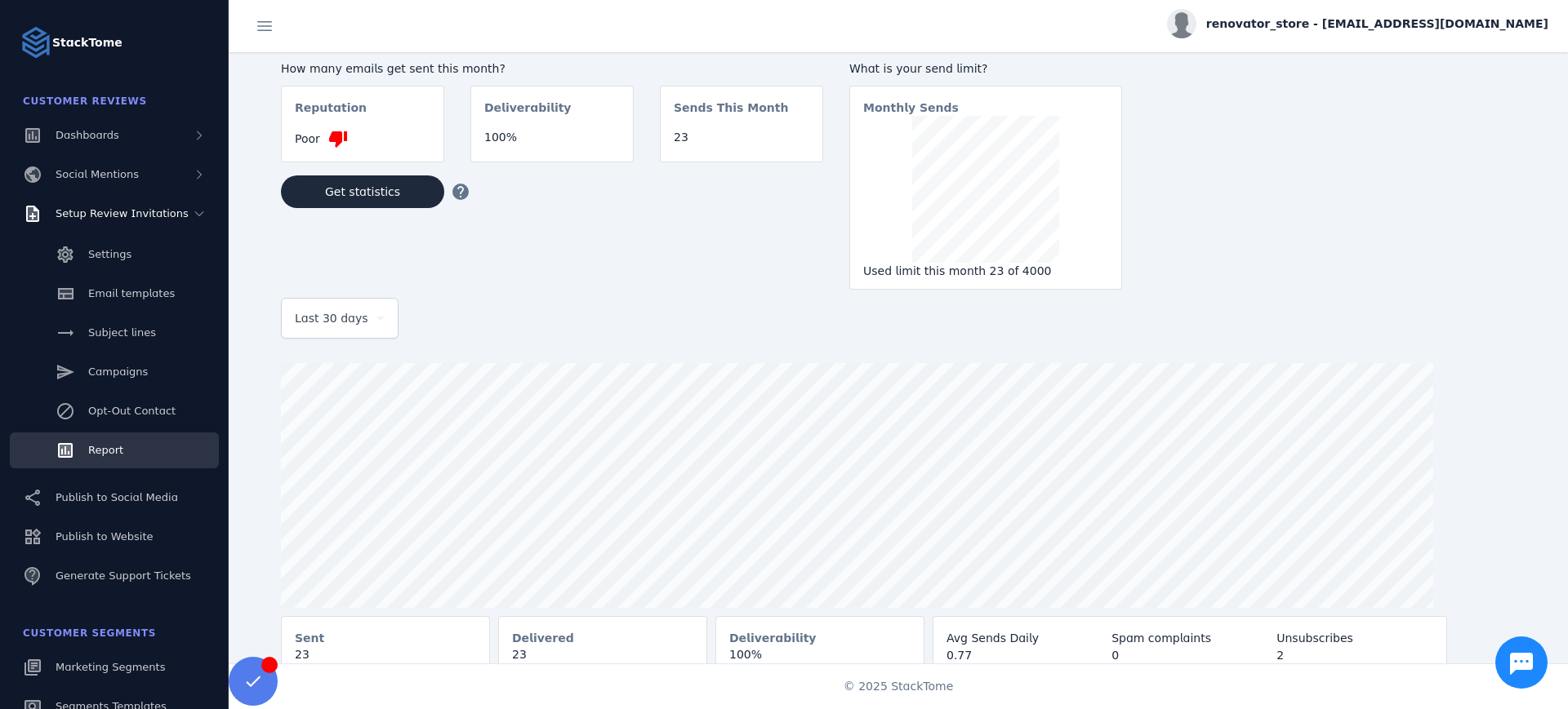
click at [744, 141] on mat-card-content "23" at bounding box center [741, 144] width 161 height 30
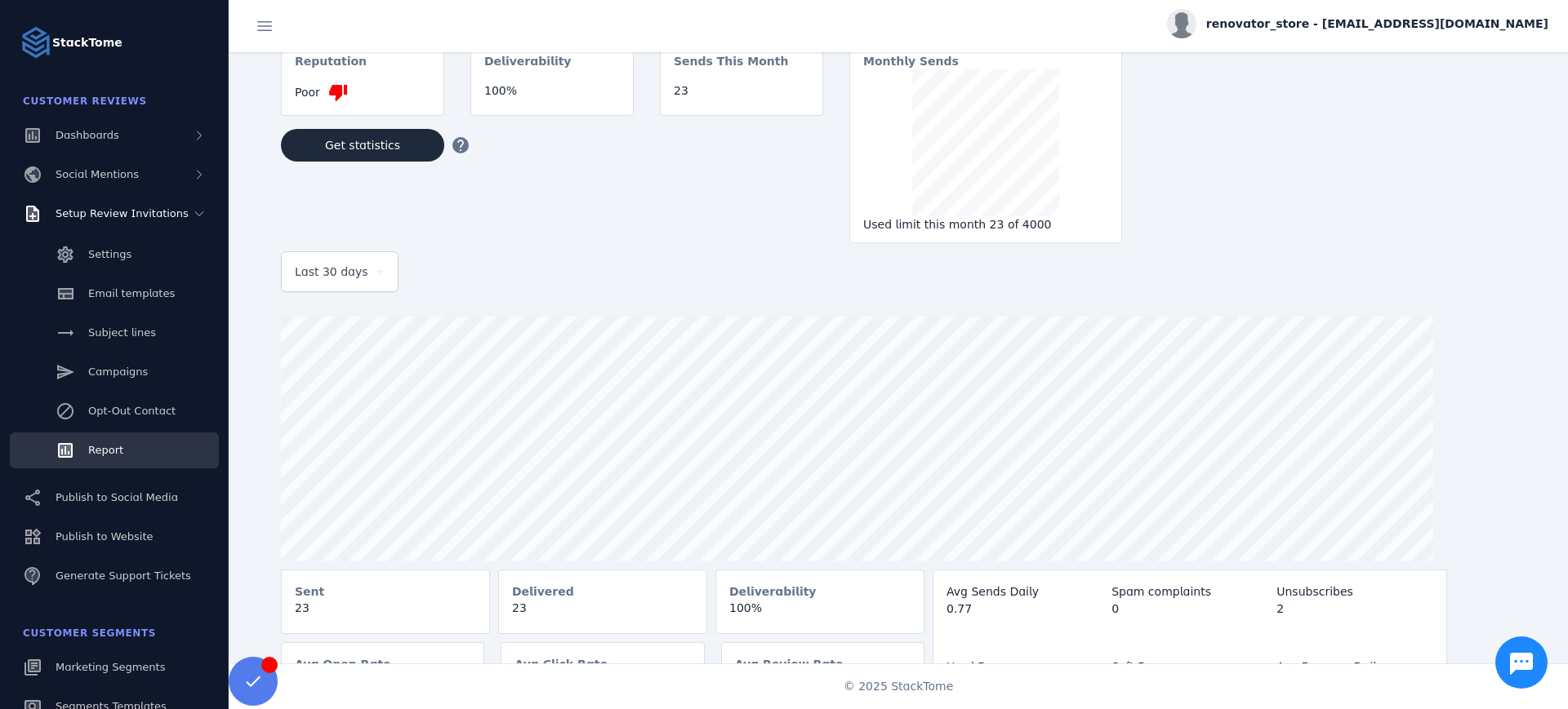
scroll to position [89, 0]
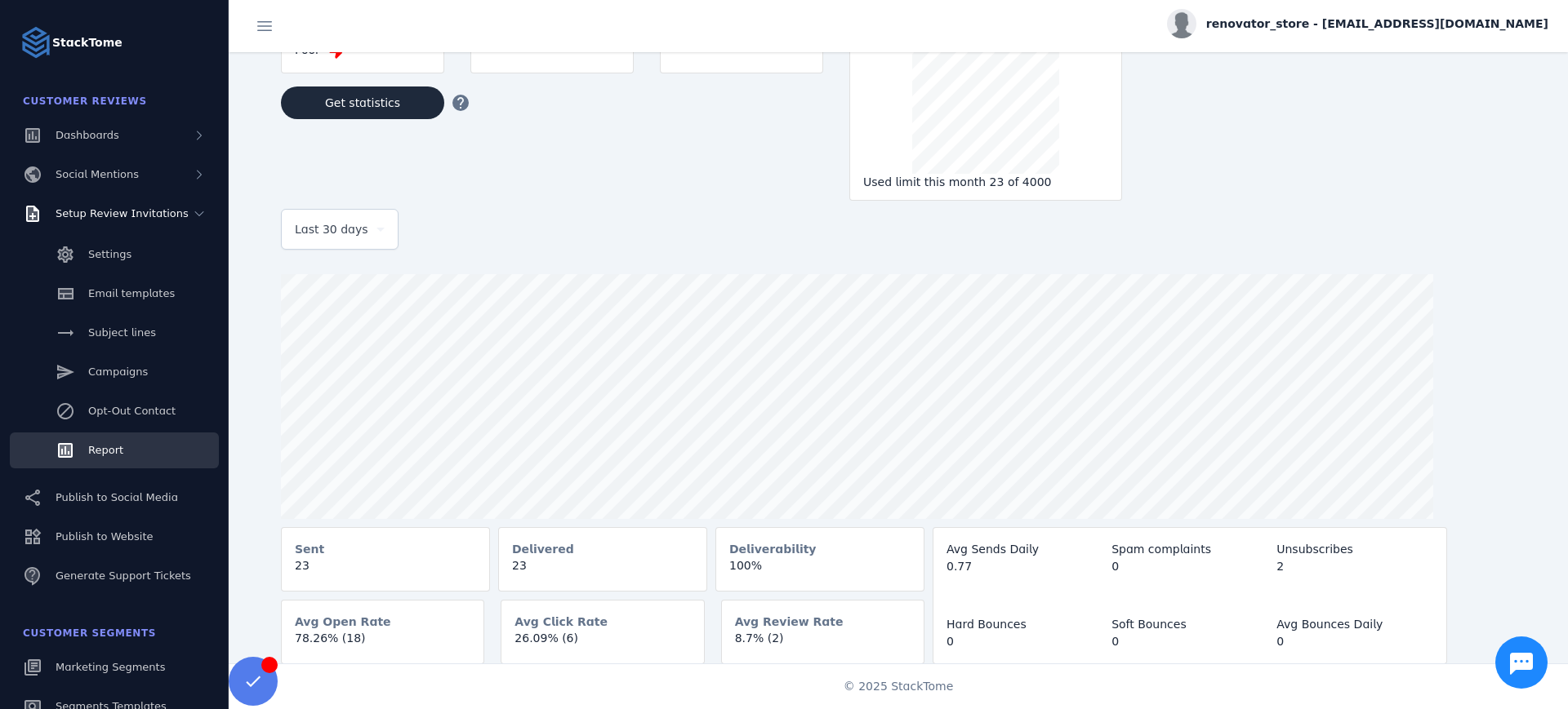
click at [595, 631] on mat-card-content "26.09% (6)" at bounding box center [602, 645] width 202 height 30
click at [355, 570] on mat-card-content "23" at bounding box center [385, 573] width 208 height 30
click at [745, 641] on mat-card-content "8.7% (2)" at bounding box center [823, 645] width 202 height 30
